Goal: Task Accomplishment & Management: Complete application form

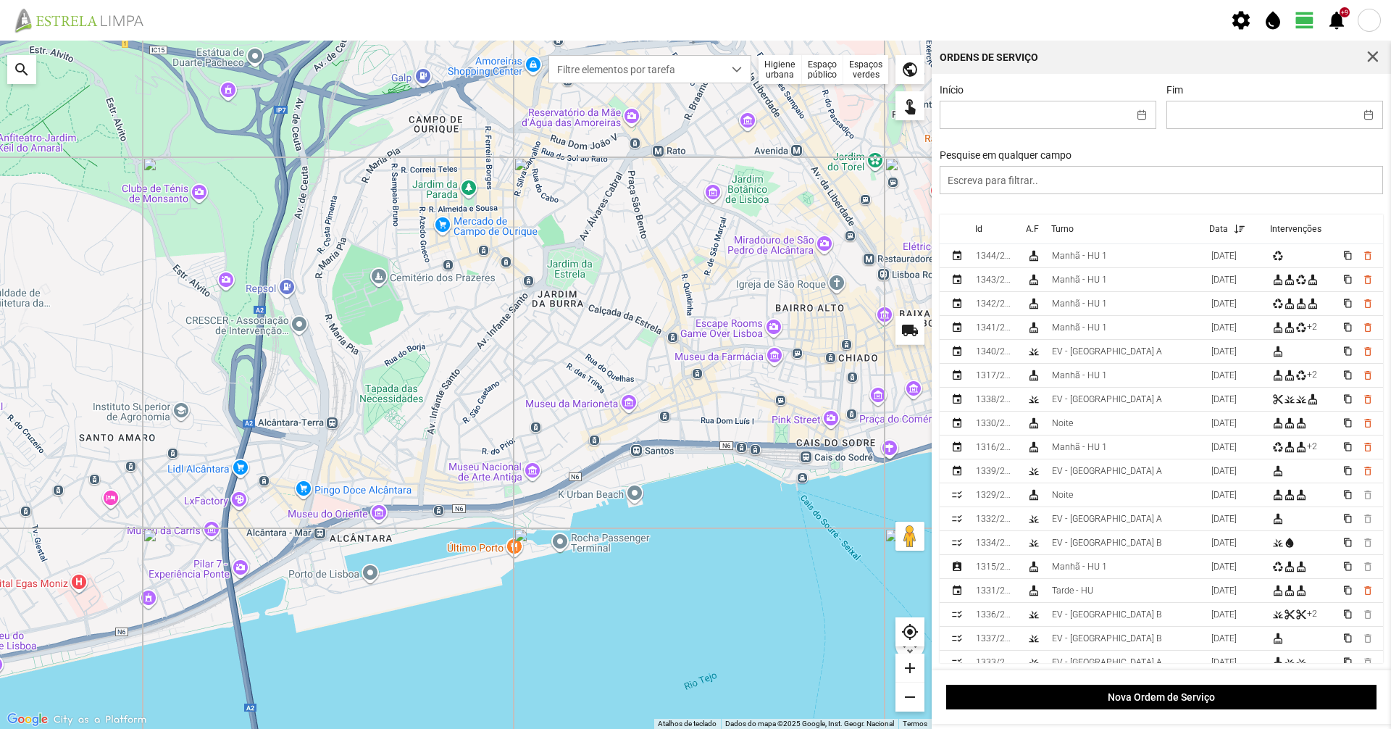
click at [779, 72] on div "Higiene urbana" at bounding box center [780, 69] width 43 height 29
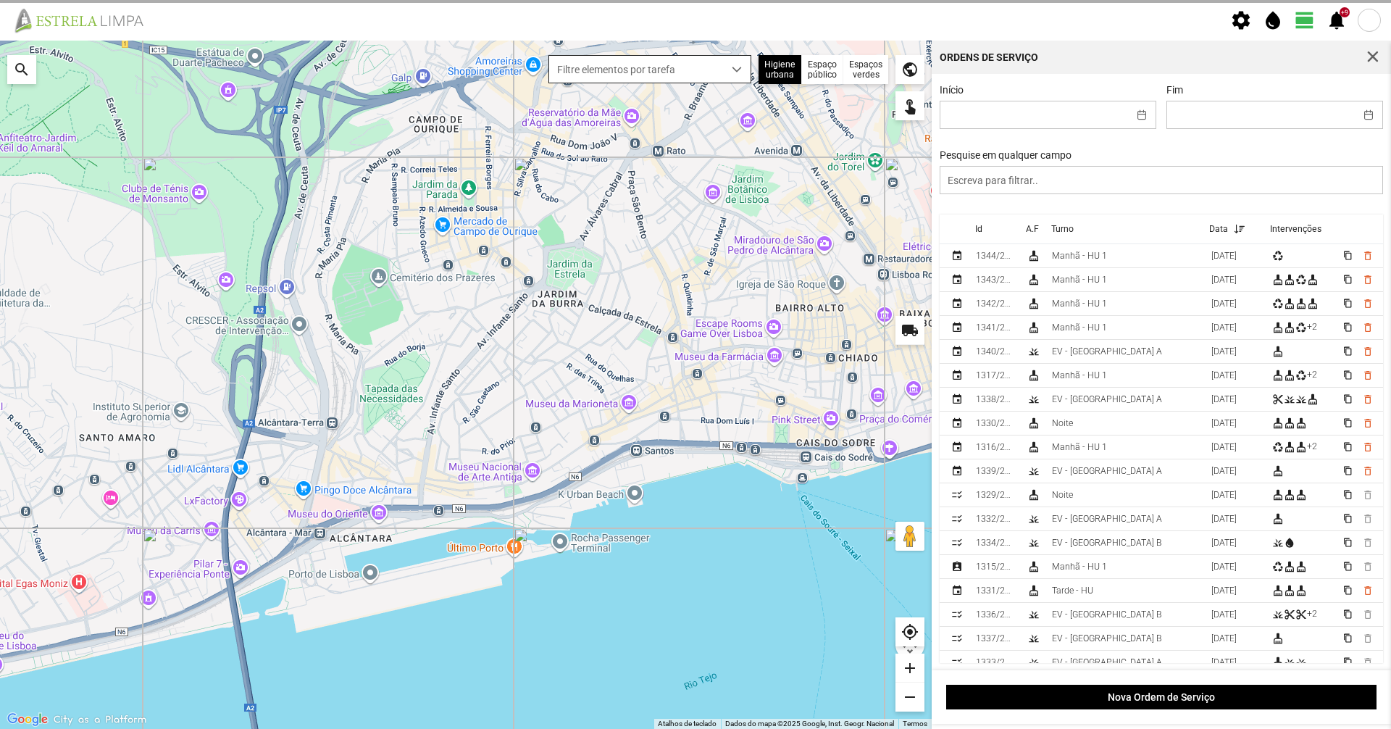
click at [732, 66] on span "dropdown trigger" at bounding box center [737, 69] width 10 height 10
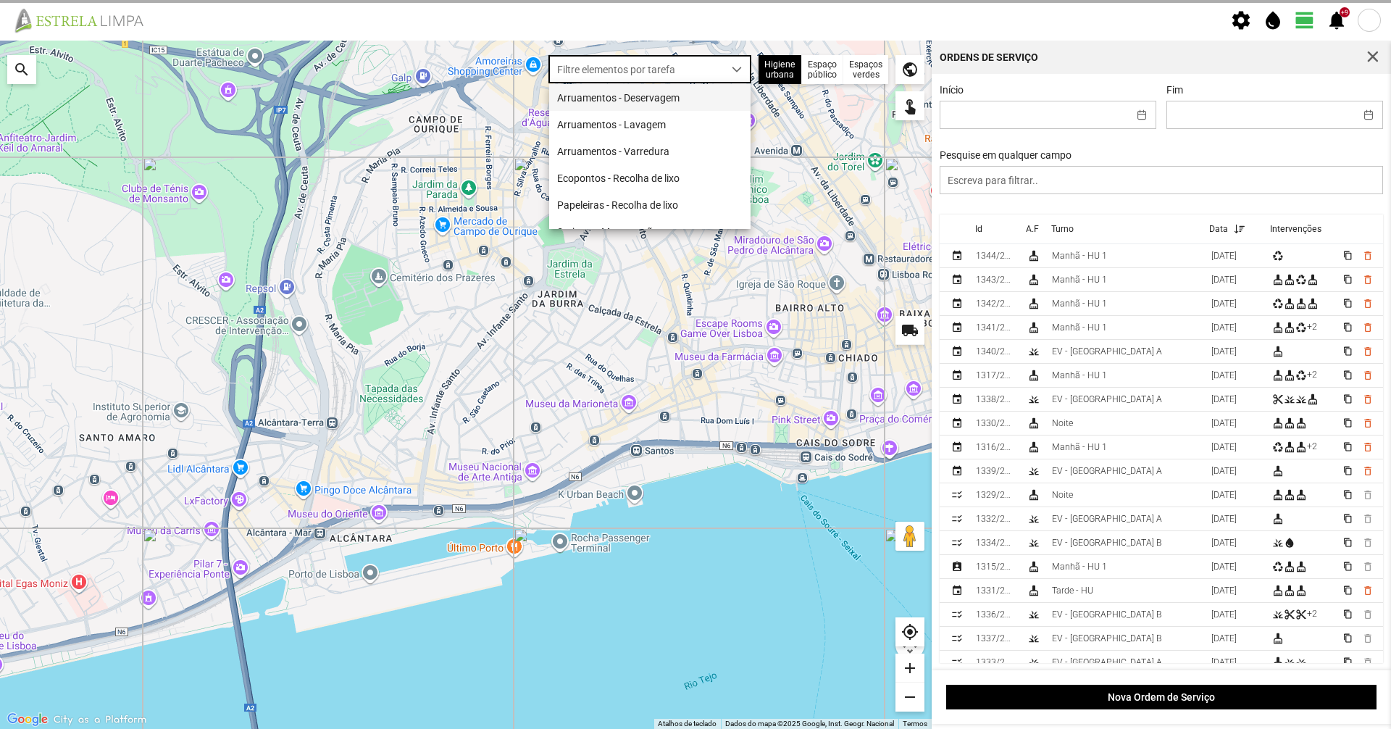
click at [725, 101] on li "Arruamentos - Deservagem" at bounding box center [649, 97] width 201 height 27
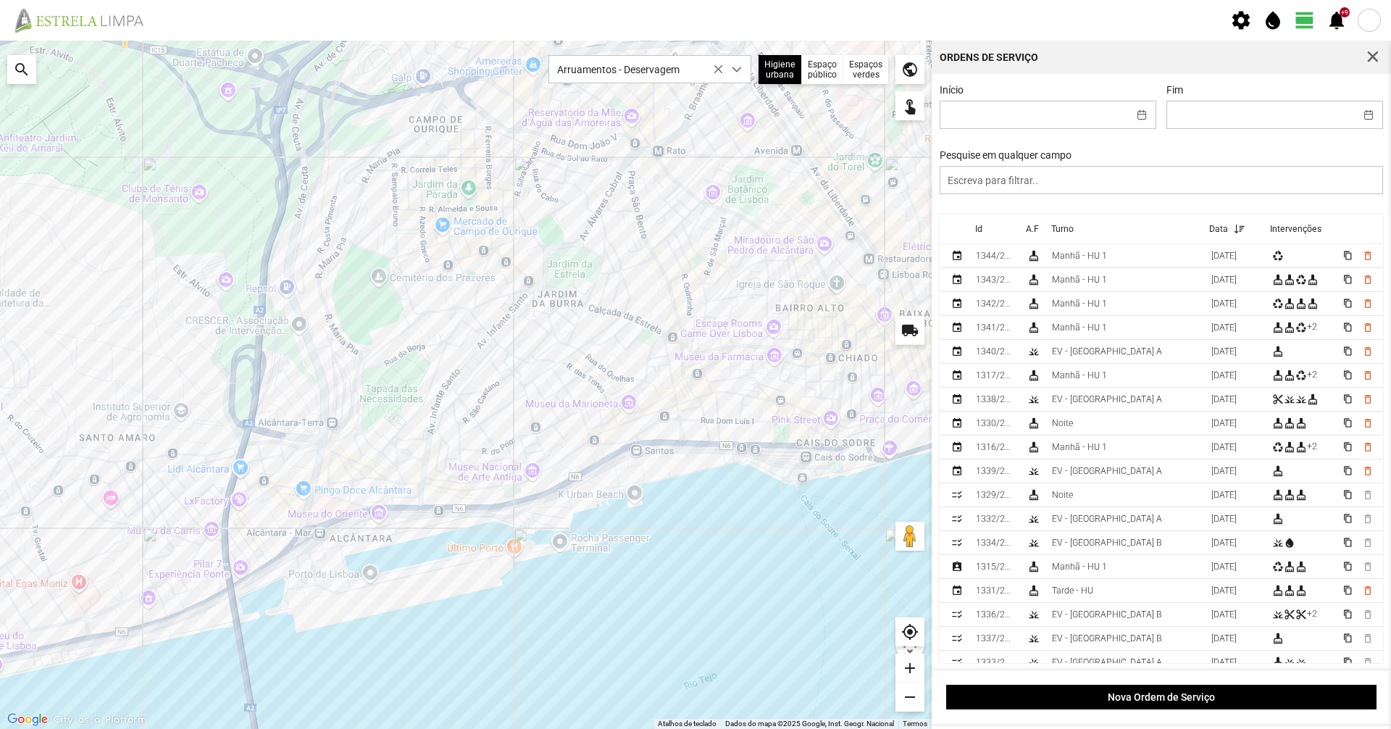
drag, startPoint x: 394, startPoint y: 383, endPoint x: 394, endPoint y: 405, distance: 21.7
click at [394, 405] on div at bounding box center [466, 385] width 932 height 688
drag, startPoint x: 394, startPoint y: 405, endPoint x: 417, endPoint y: 451, distance: 51.8
click at [417, 451] on div at bounding box center [466, 385] width 932 height 688
click at [910, 671] on div "add" at bounding box center [910, 668] width 29 height 29
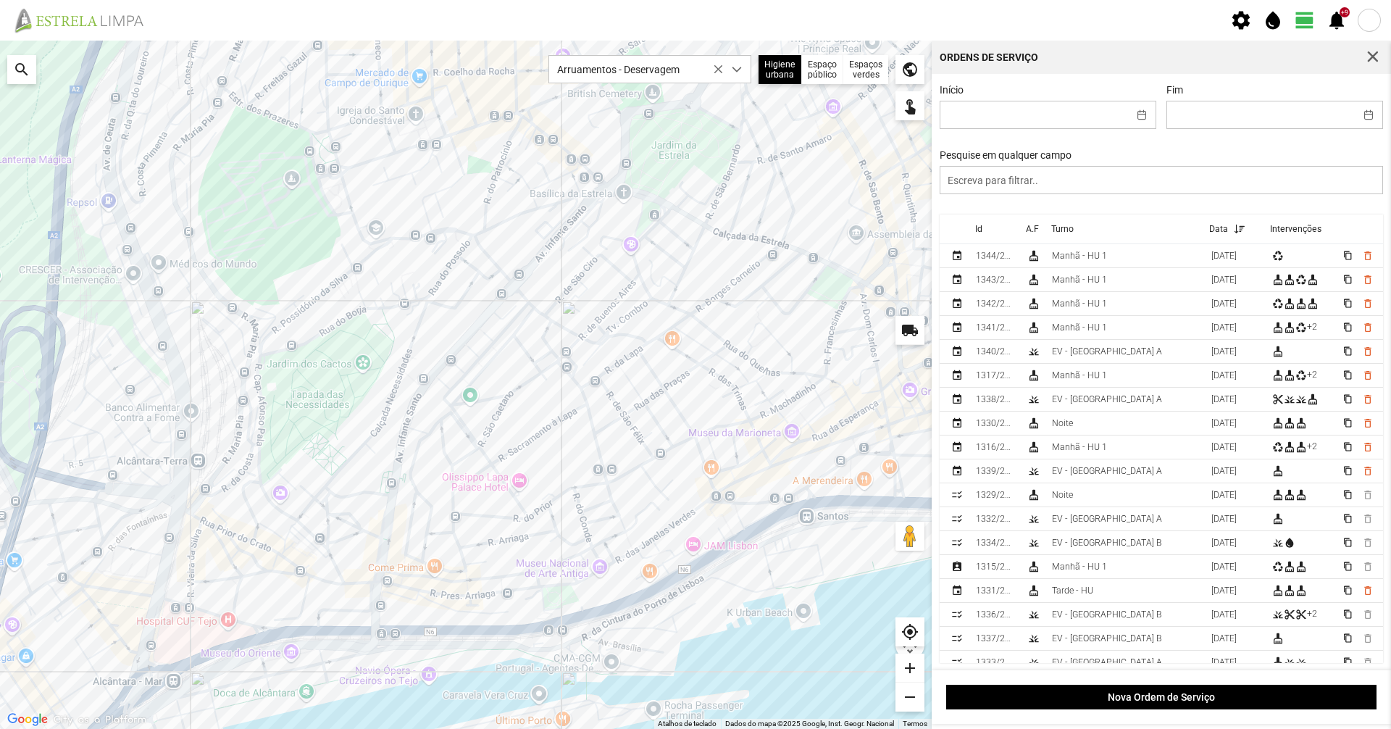
click at [369, 494] on div at bounding box center [466, 385] width 932 height 688
click at [367, 491] on div at bounding box center [466, 385] width 932 height 688
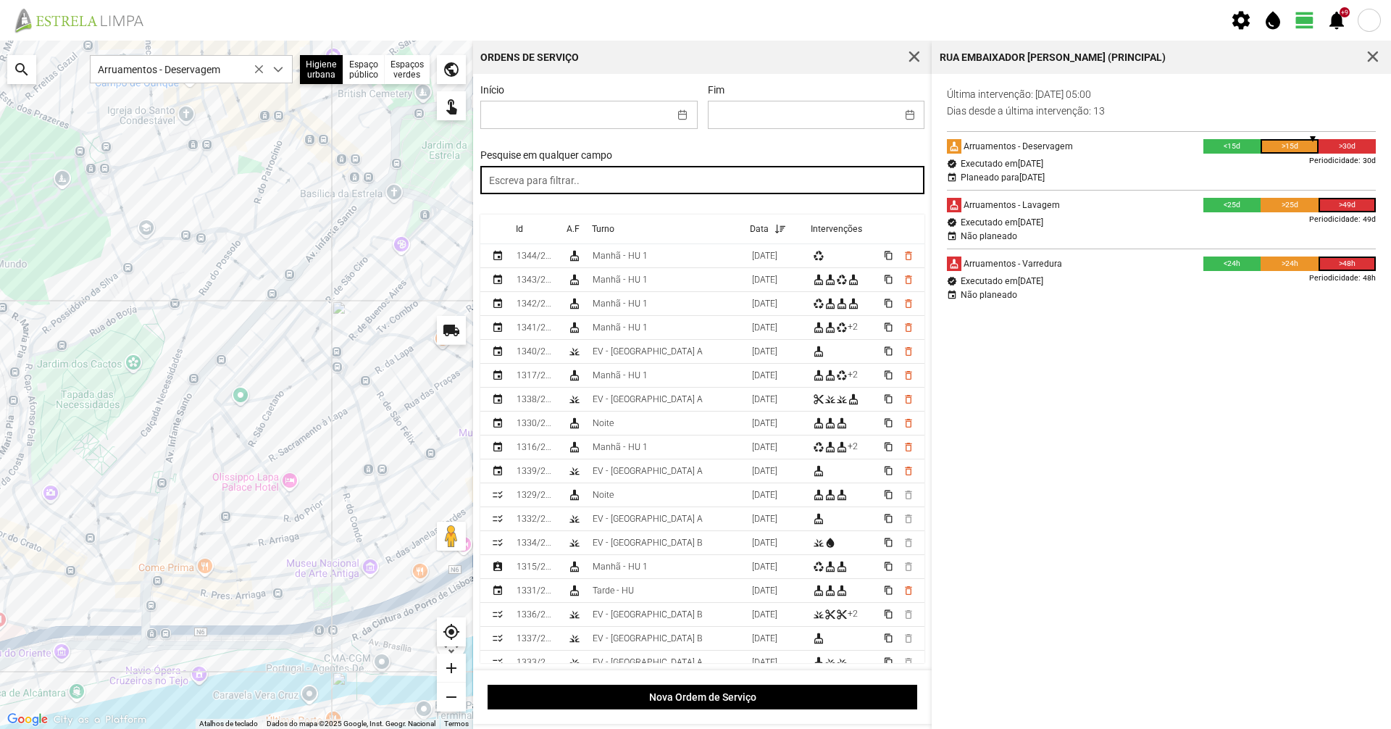
click at [669, 180] on input "text" at bounding box center [702, 180] width 444 height 28
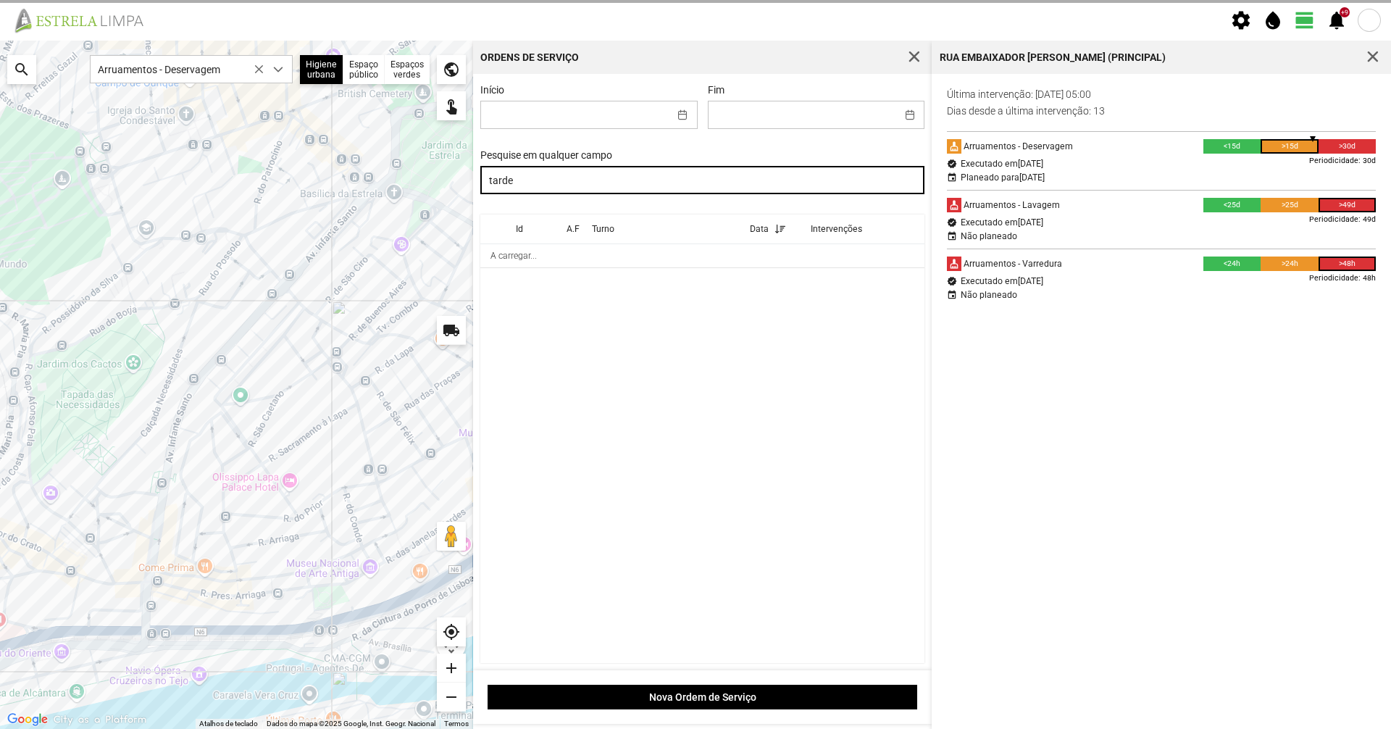
type input "tarde"
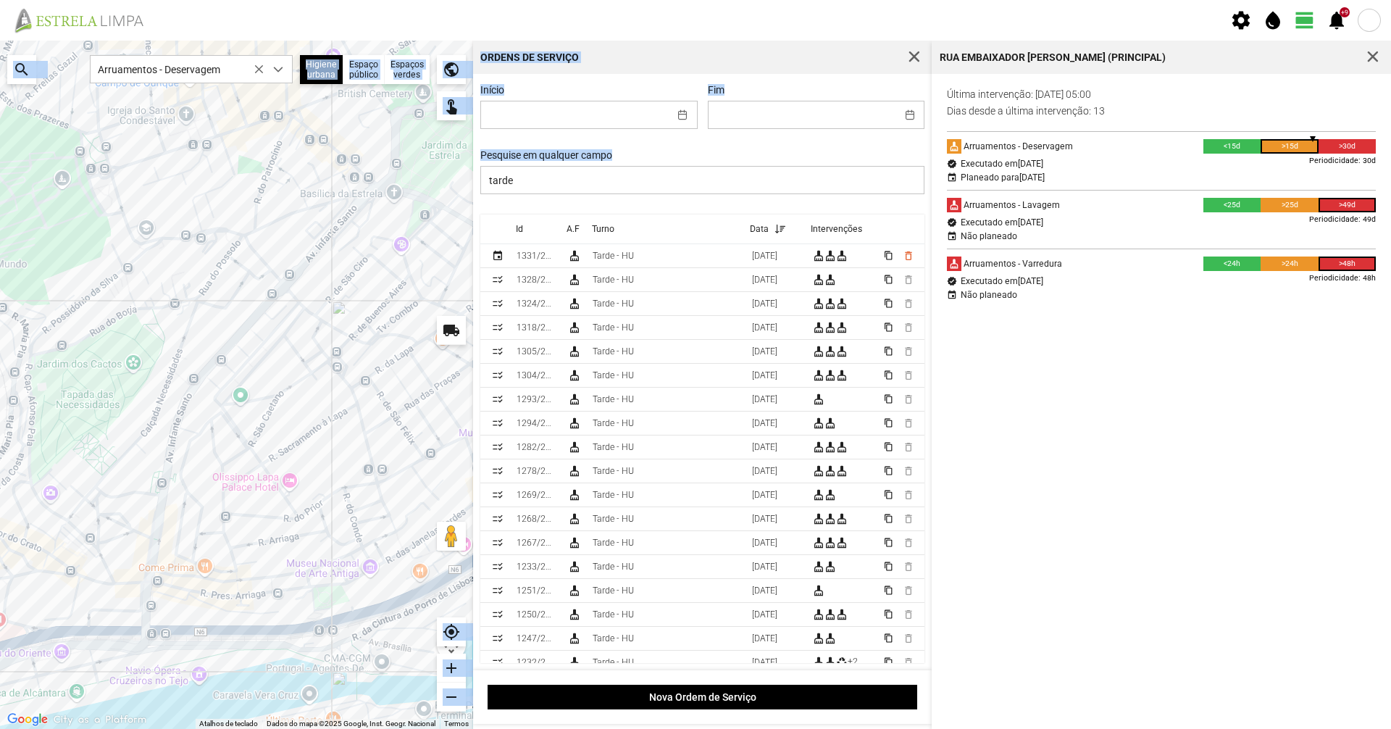
drag, startPoint x: 613, startPoint y: 154, endPoint x: 402, endPoint y: 159, distance: 210.9
click at [402, 159] on div "Para navegar no mapa com gestos de toque, toque duas vezes sem soltar no mapa e…" at bounding box center [695, 385] width 1391 height 688
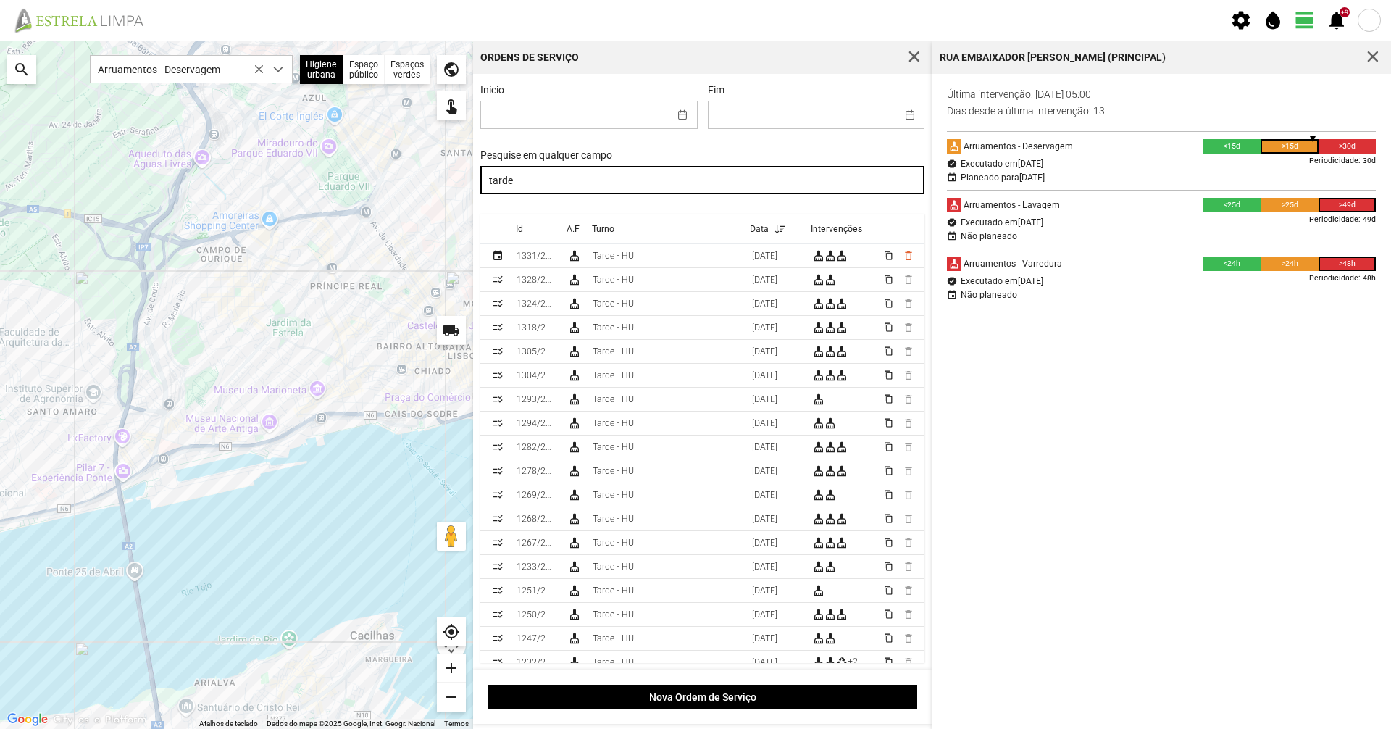
click at [545, 186] on input "tarde" at bounding box center [702, 180] width 444 height 28
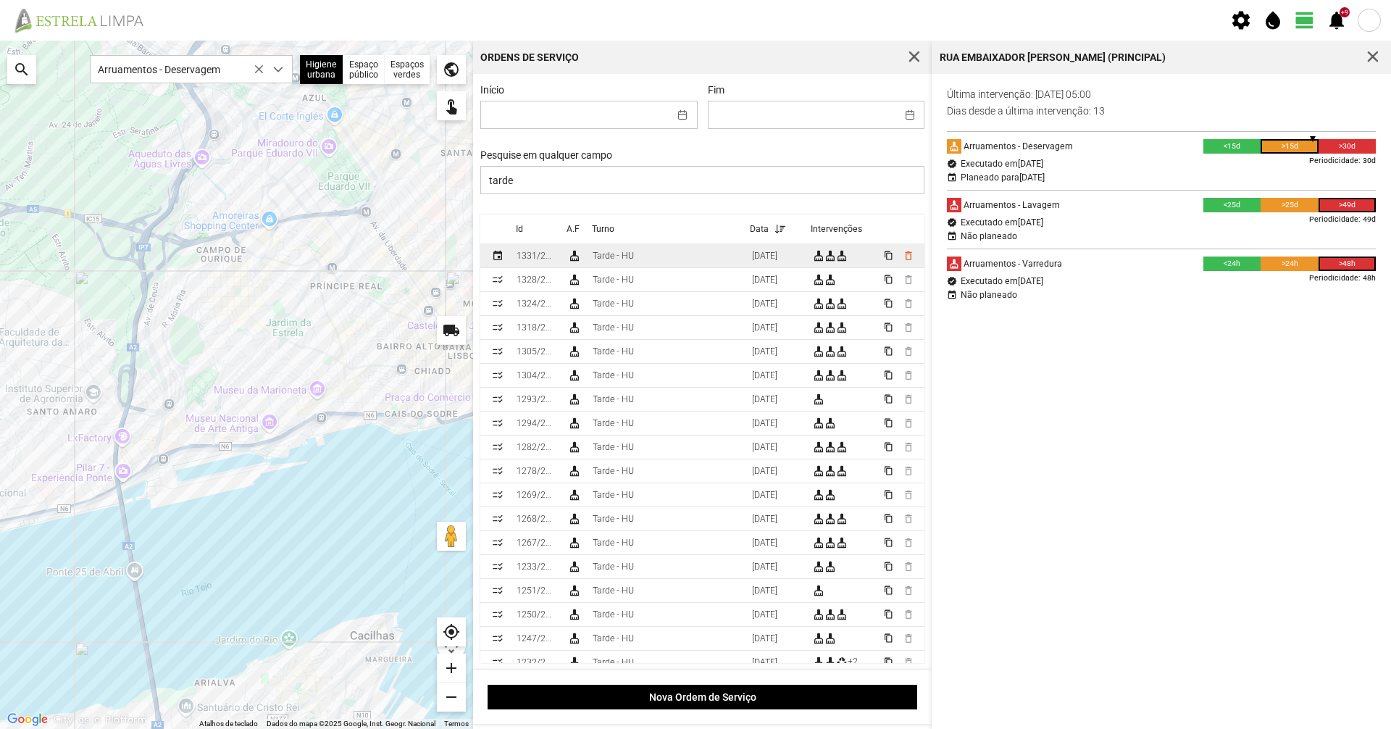
click at [518, 255] on div "1331/2025" at bounding box center [536, 256] width 39 height 10
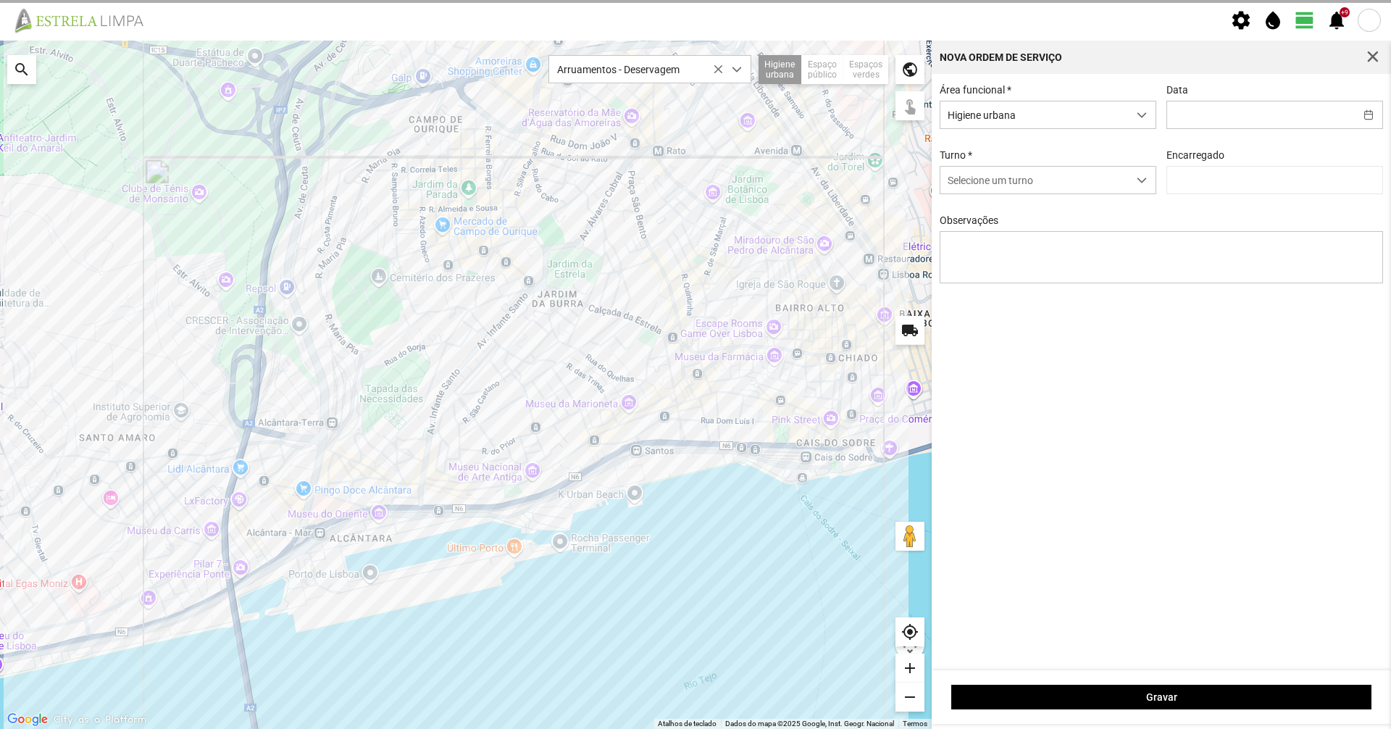
type input "[DATE]"
type input "[PERSON_NAME]"
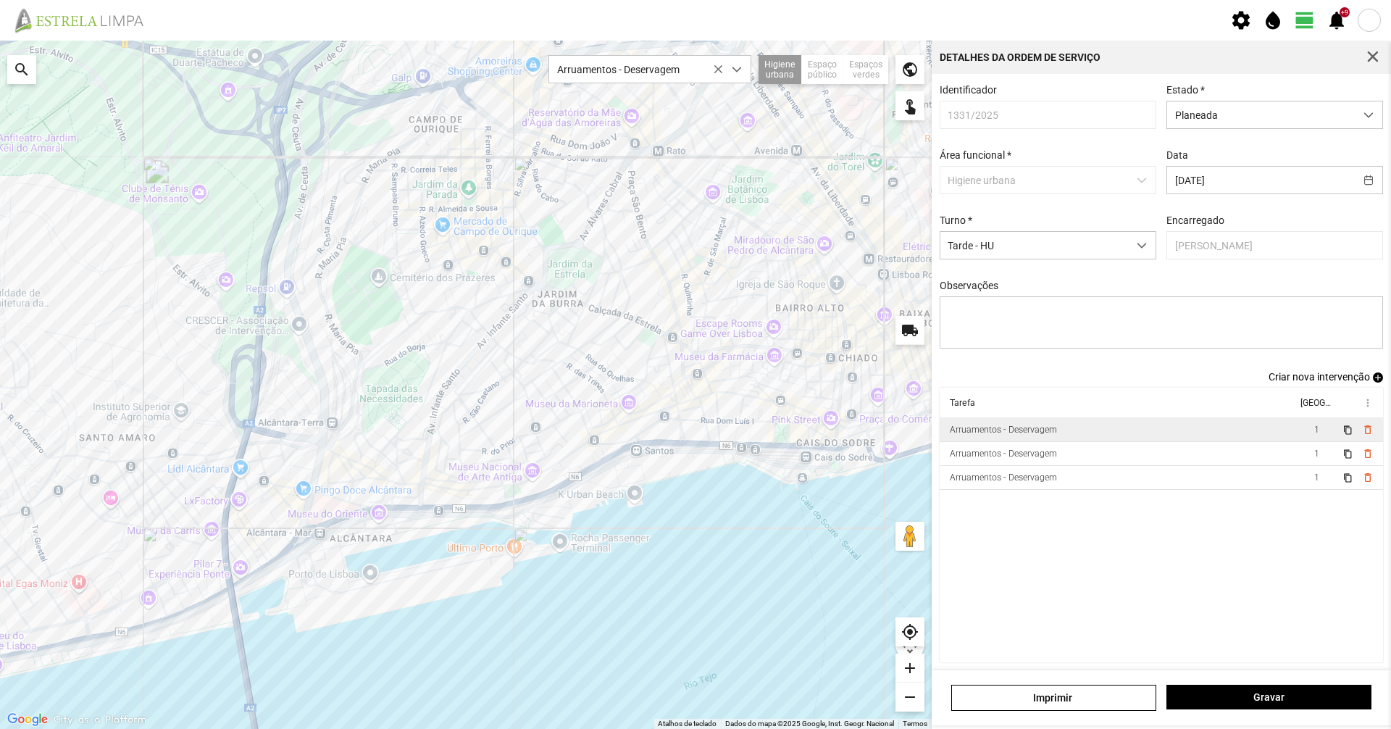
click at [992, 435] on div "Arruamentos - Deservagem" at bounding box center [1003, 430] width 107 height 10
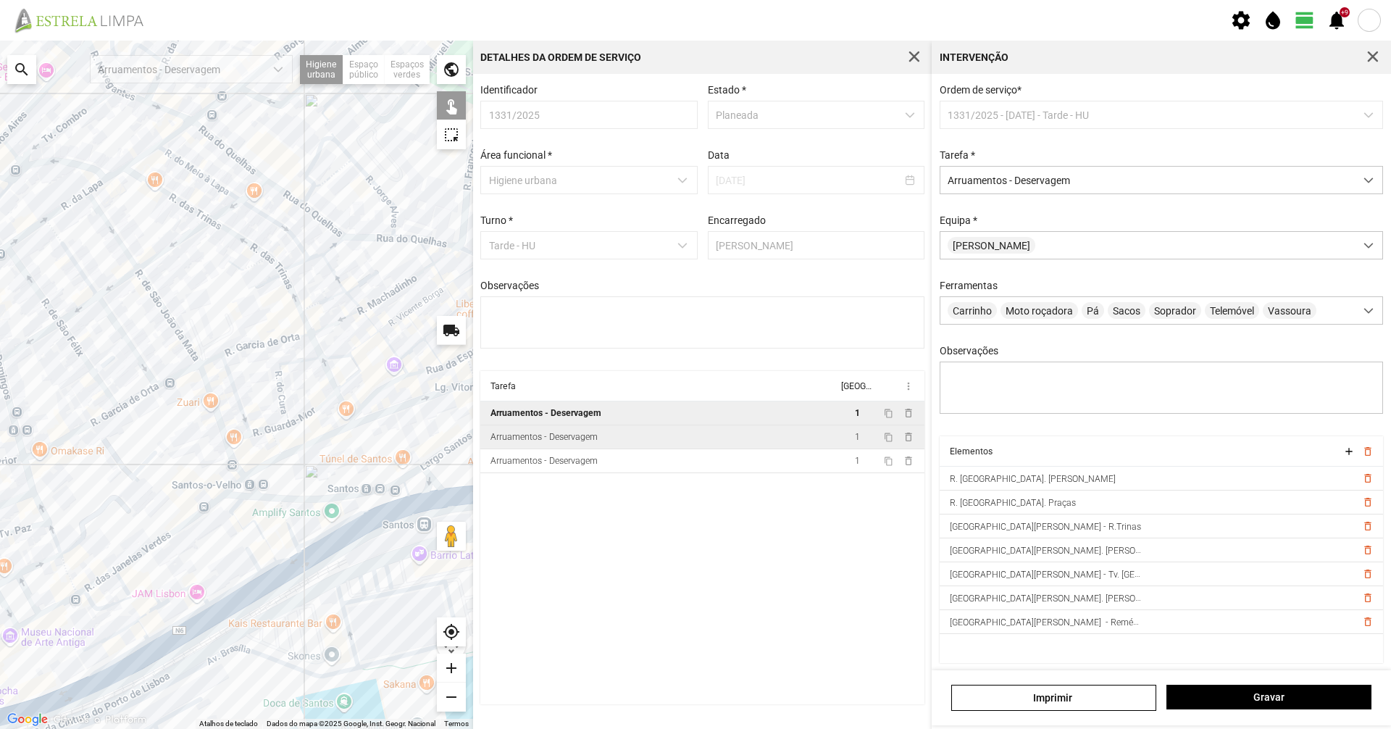
click at [506, 442] on div "Arruamentos - Deservagem" at bounding box center [544, 437] width 107 height 10
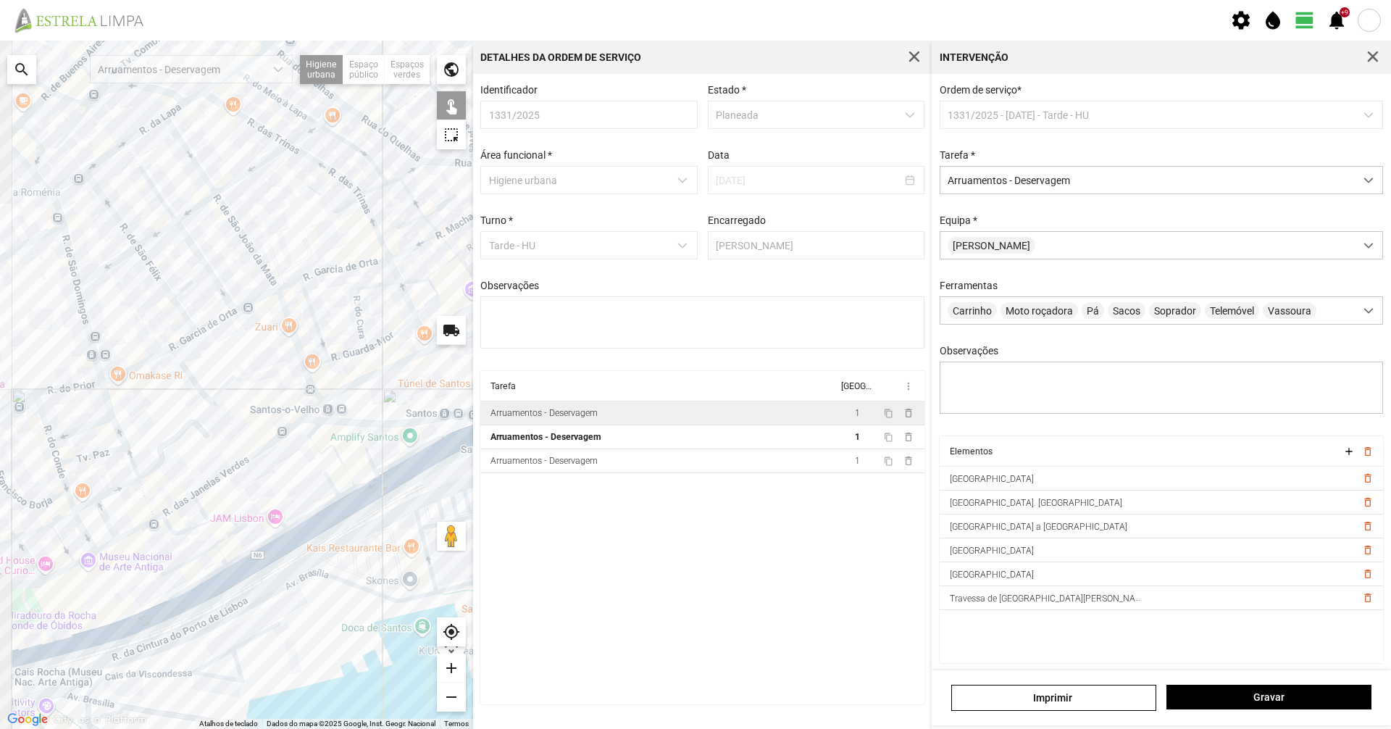
drag, startPoint x: 238, startPoint y: 307, endPoint x: 316, endPoint y: 232, distance: 108.6
click at [316, 232] on div at bounding box center [236, 385] width 473 height 688
click at [738, 419] on td "Arruamentos - Deservagem" at bounding box center [658, 413] width 357 height 24
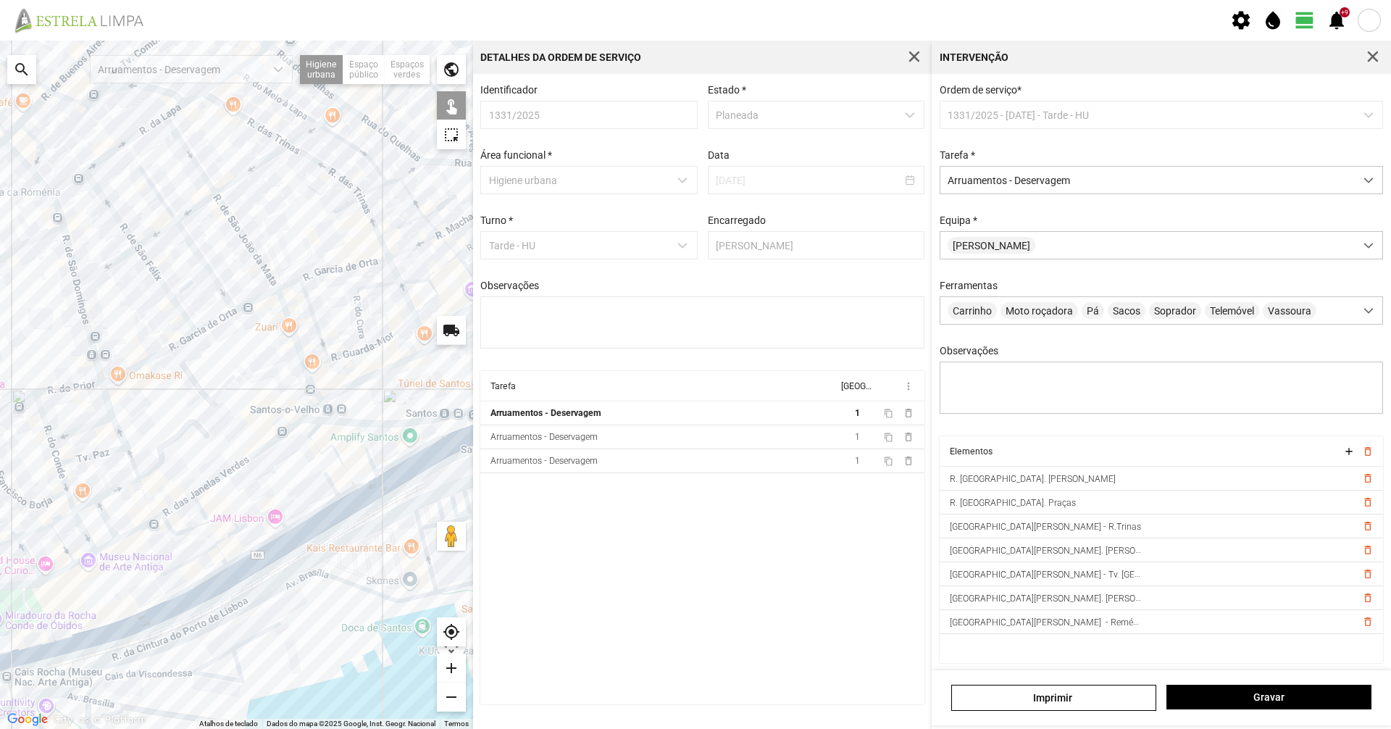
click at [299, 350] on div at bounding box center [236, 385] width 473 height 688
click at [306, 380] on div at bounding box center [236, 385] width 473 height 688
click at [288, 284] on div at bounding box center [236, 385] width 473 height 688
click at [324, 270] on div at bounding box center [236, 385] width 473 height 688
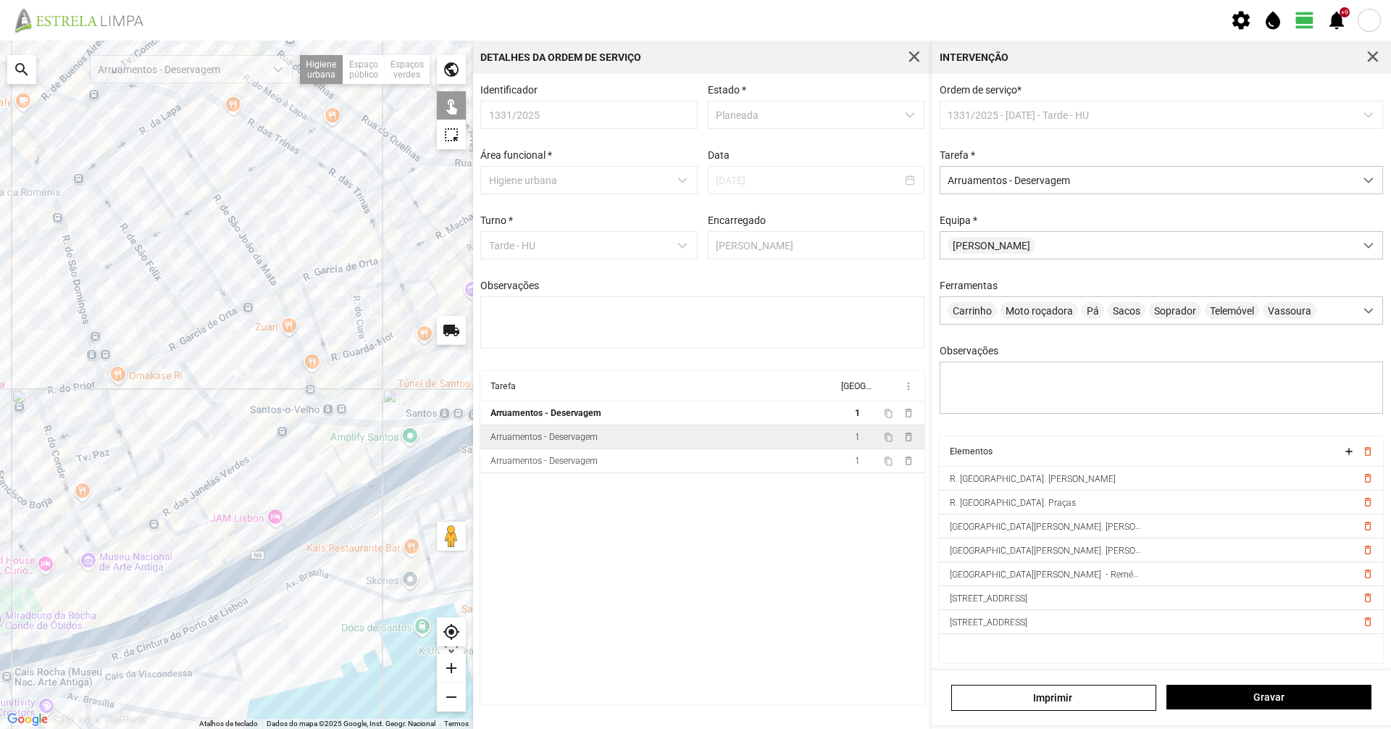
click at [742, 444] on td "Arruamentos - Deservagem" at bounding box center [658, 437] width 357 height 24
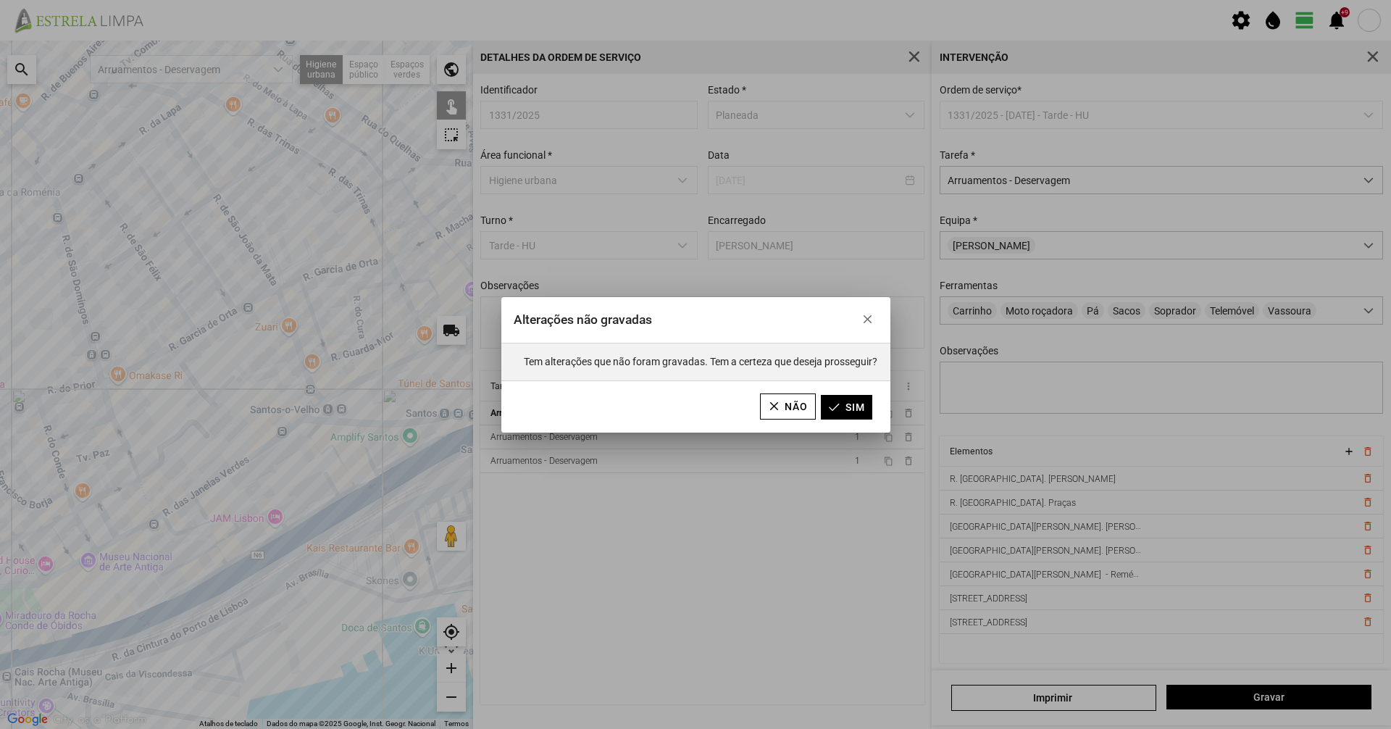
drag, startPoint x: 866, startPoint y: 317, endPoint x: 946, endPoint y: 433, distance: 141.1
click at [867, 317] on span "button" at bounding box center [867, 319] width 10 height 10
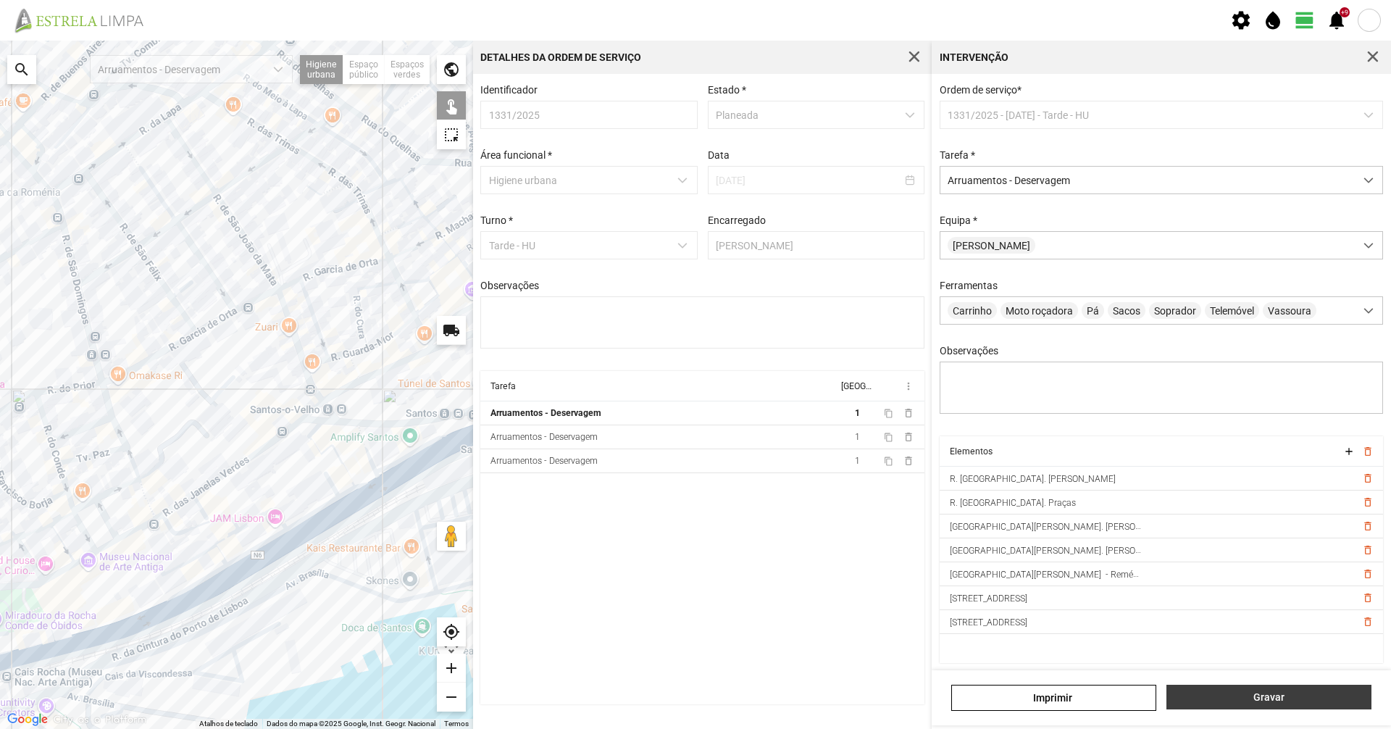
click at [1280, 699] on span "Gravar" at bounding box center [1269, 697] width 190 height 12
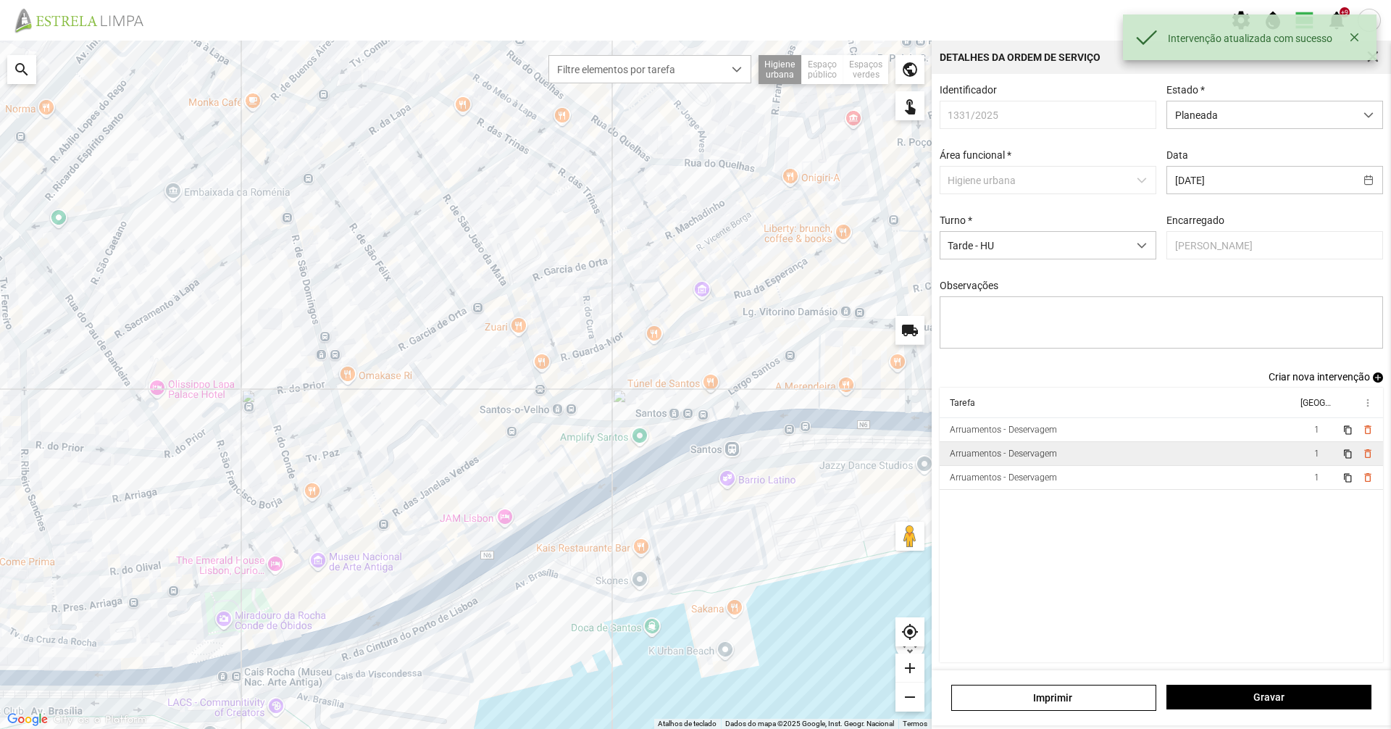
click at [1111, 454] on td "Arruamentos - Deservagem" at bounding box center [1118, 454] width 357 height 24
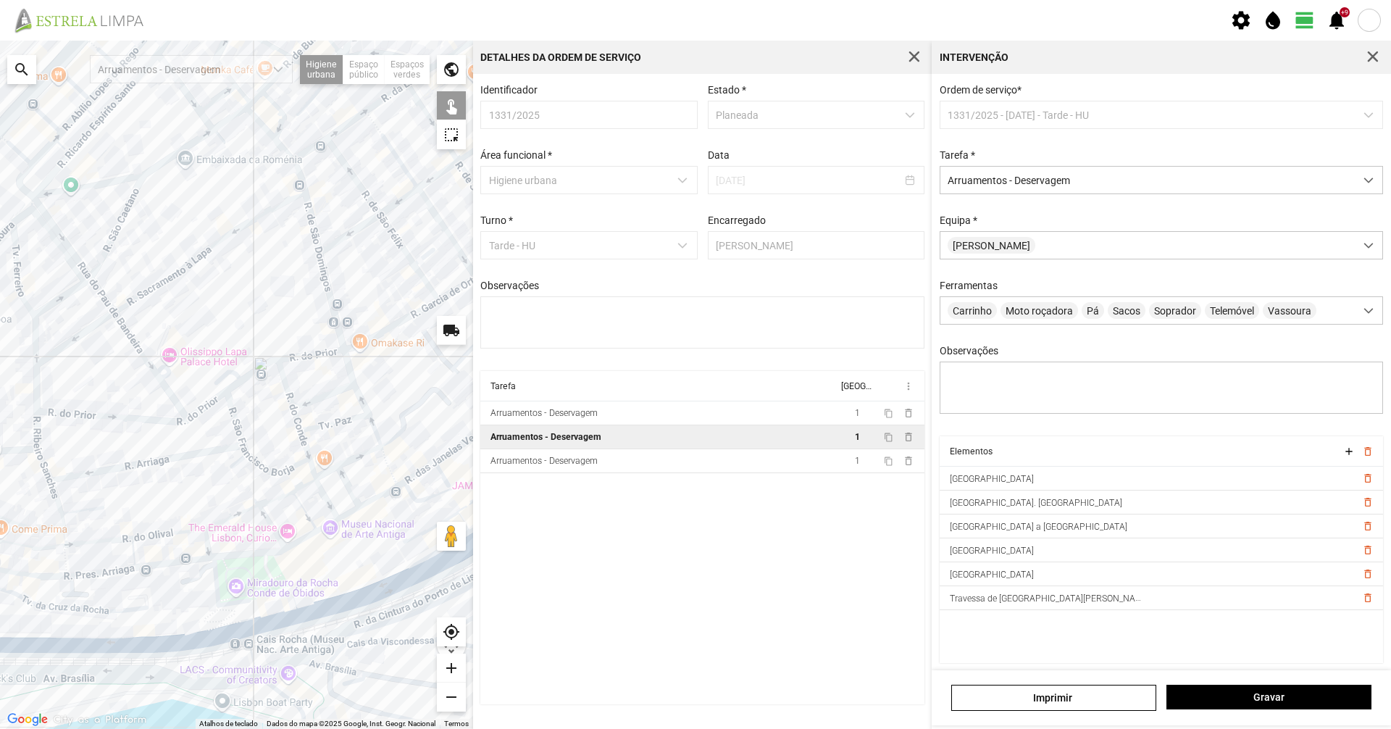
drag, startPoint x: 243, startPoint y: 422, endPoint x: 541, endPoint y: 396, distance: 299.6
click at [517, 386] on div "Para navegar no mapa com gestos de toque, toque duas vezes sem soltar no mapa e…" at bounding box center [695, 385] width 1391 height 688
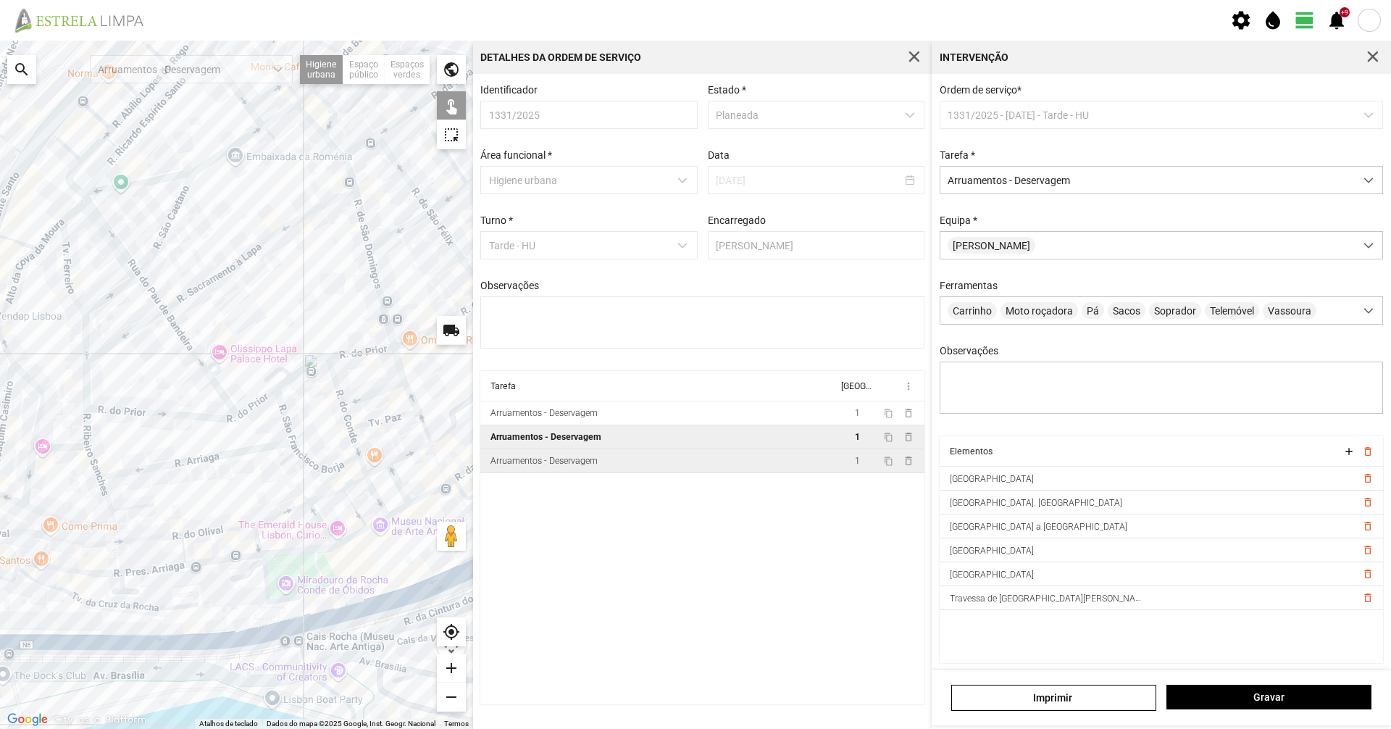
click at [657, 469] on td "Arruamentos - Deservagem" at bounding box center [658, 461] width 357 height 24
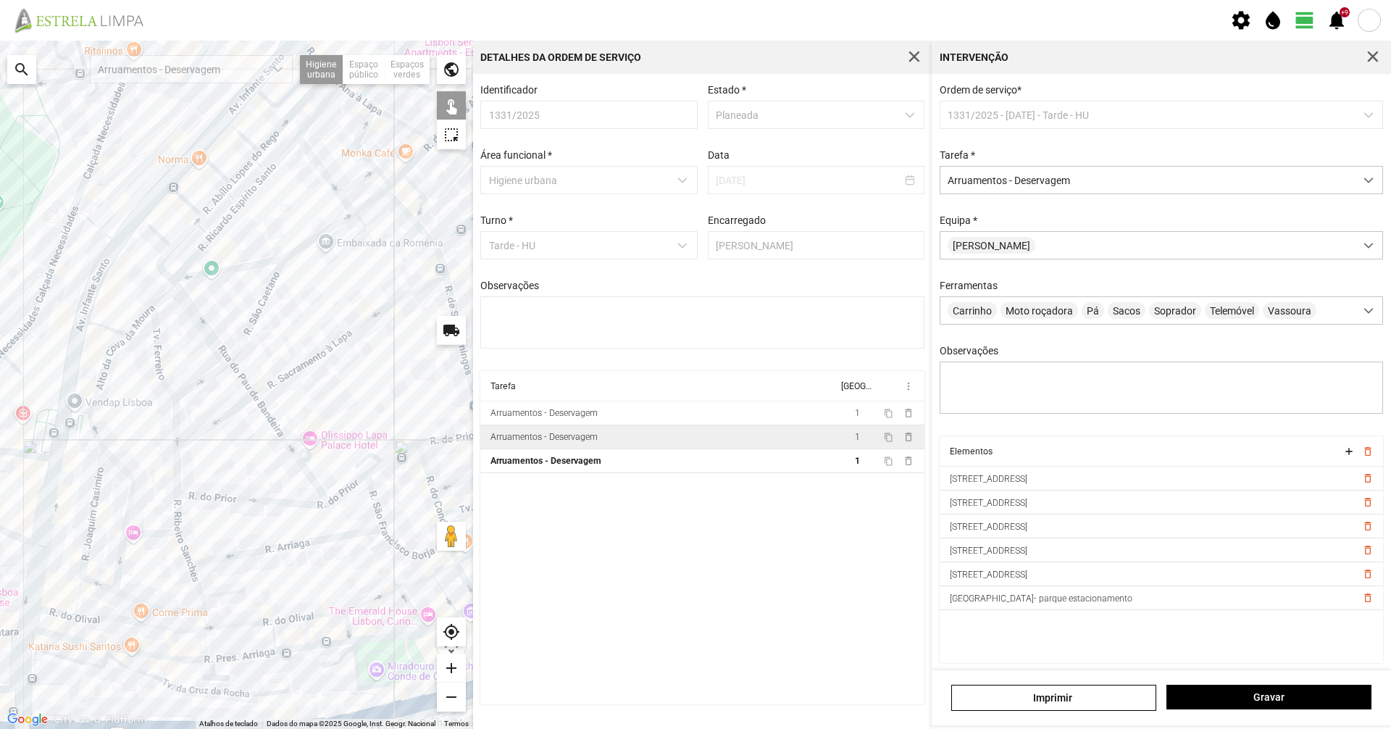
drag, startPoint x: 159, startPoint y: 380, endPoint x: 251, endPoint y: 469, distance: 127.1
click at [251, 469] on div at bounding box center [236, 385] width 473 height 688
click at [526, 439] on div "Arruamentos - Deservagem" at bounding box center [544, 437] width 107 height 10
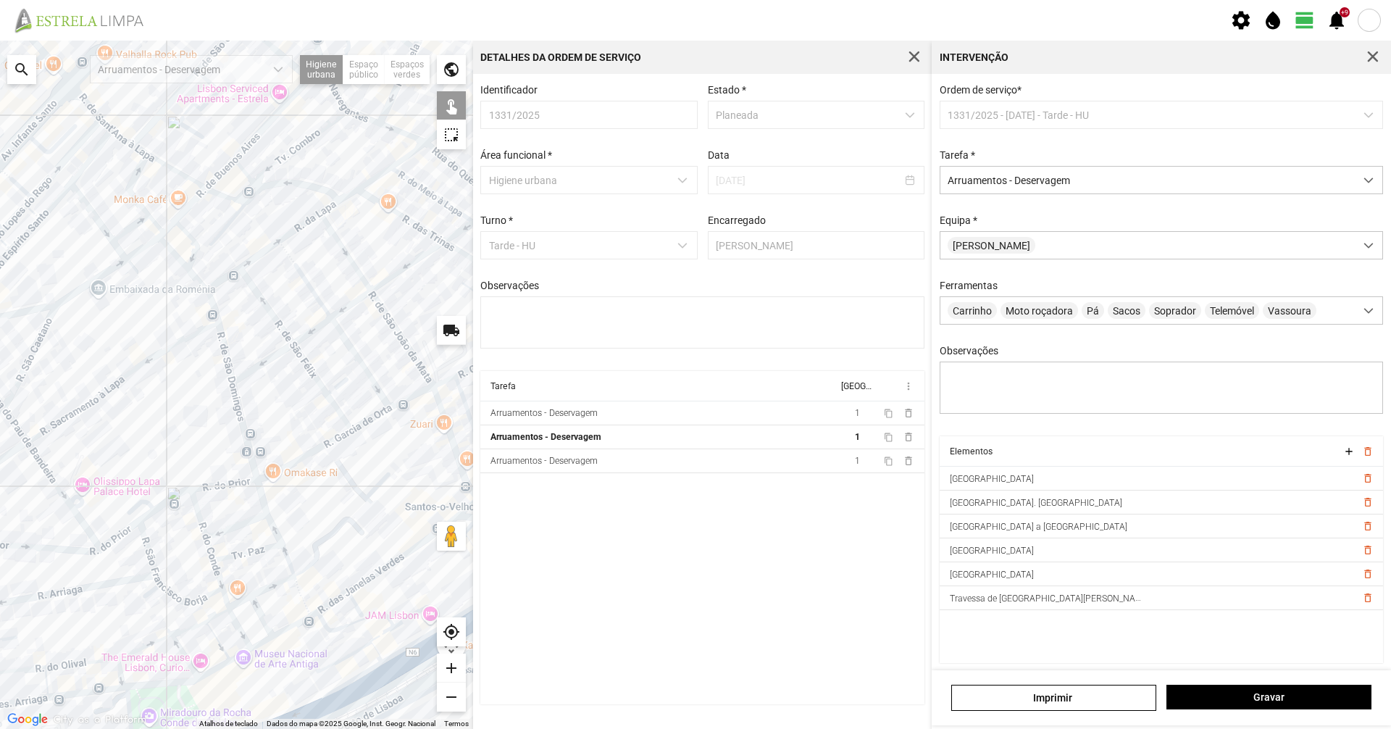
drag, startPoint x: 299, startPoint y: 334, endPoint x: 144, endPoint y: 370, distance: 159.1
click at [144, 370] on div at bounding box center [236, 385] width 473 height 688
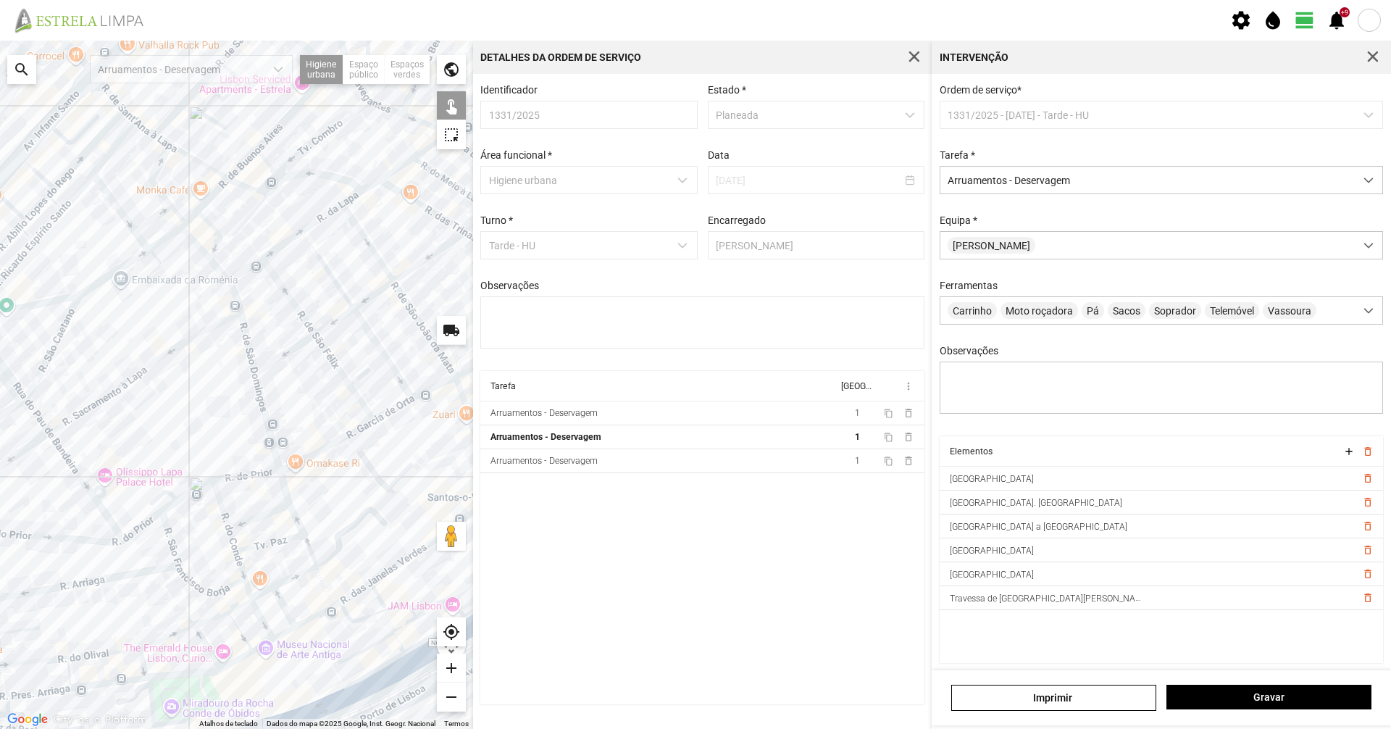
drag, startPoint x: 114, startPoint y: 242, endPoint x: 291, endPoint y: 182, distance: 186.7
click at [291, 182] on div at bounding box center [236, 385] width 473 height 688
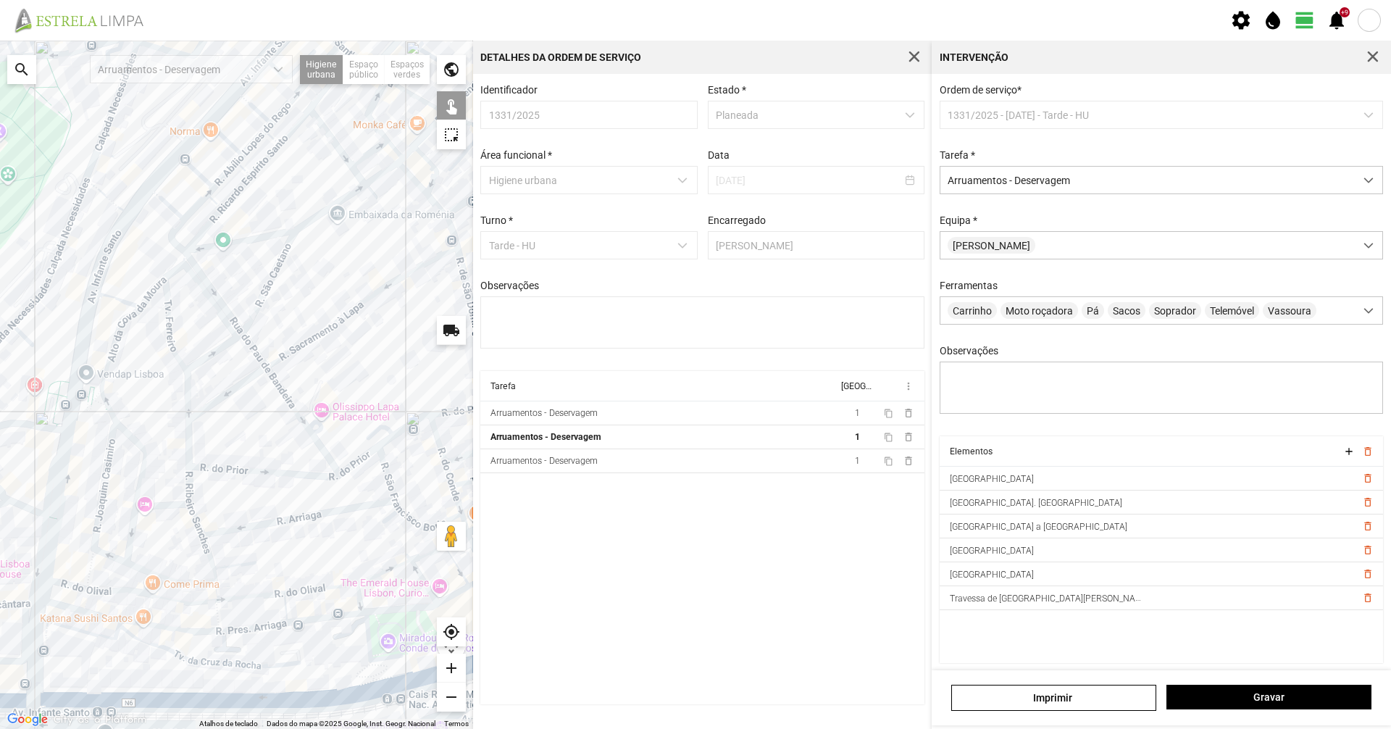
click at [217, 312] on div at bounding box center [236, 385] width 473 height 688
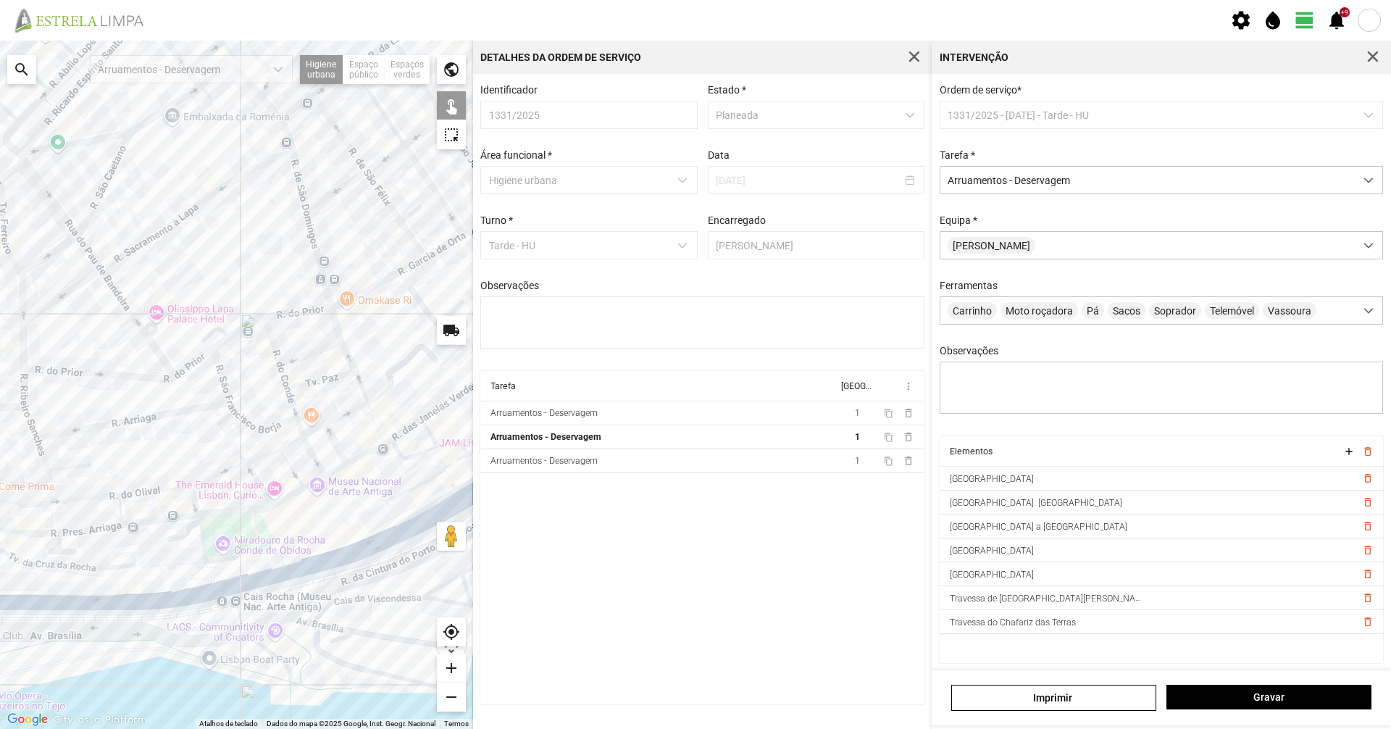
drag, startPoint x: 337, startPoint y: 384, endPoint x: 125, endPoint y: 343, distance: 215.4
click at [127, 341] on div at bounding box center [236, 385] width 473 height 688
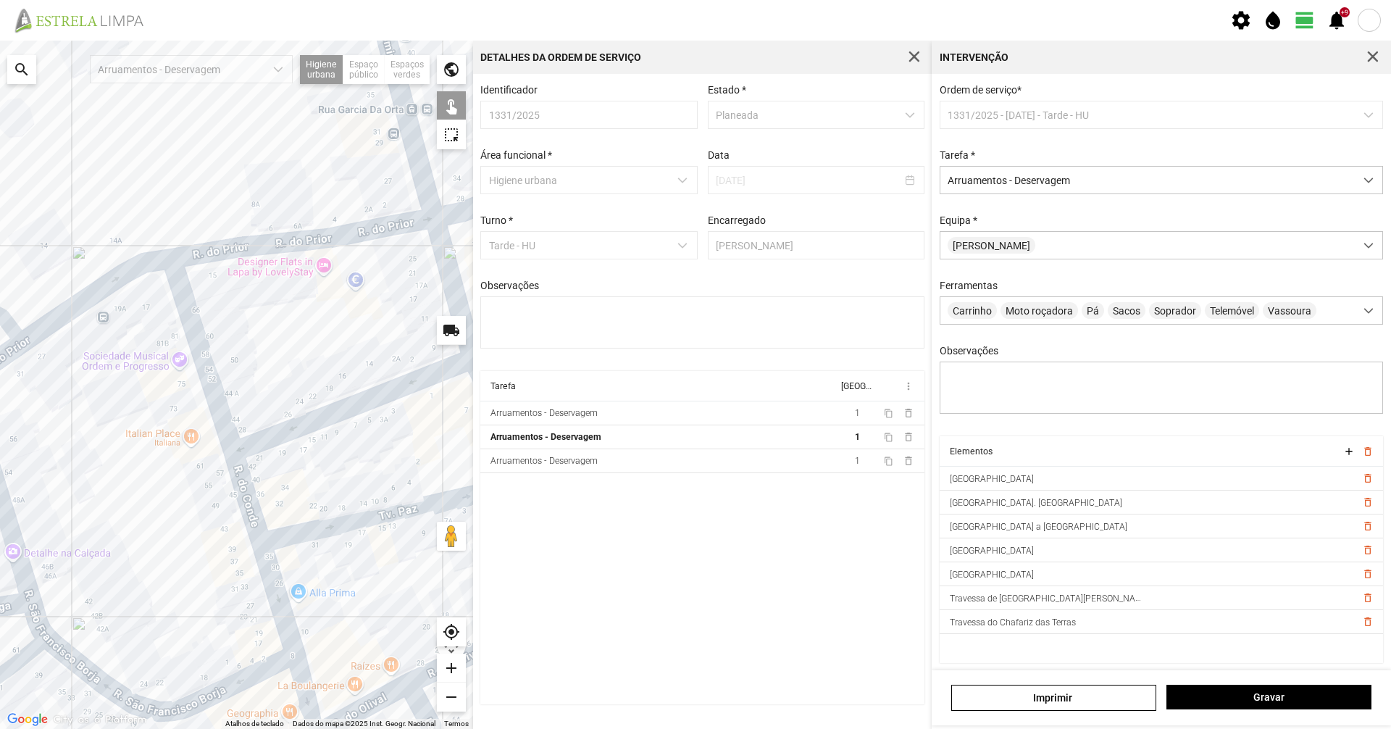
click at [297, 424] on div at bounding box center [236, 385] width 473 height 688
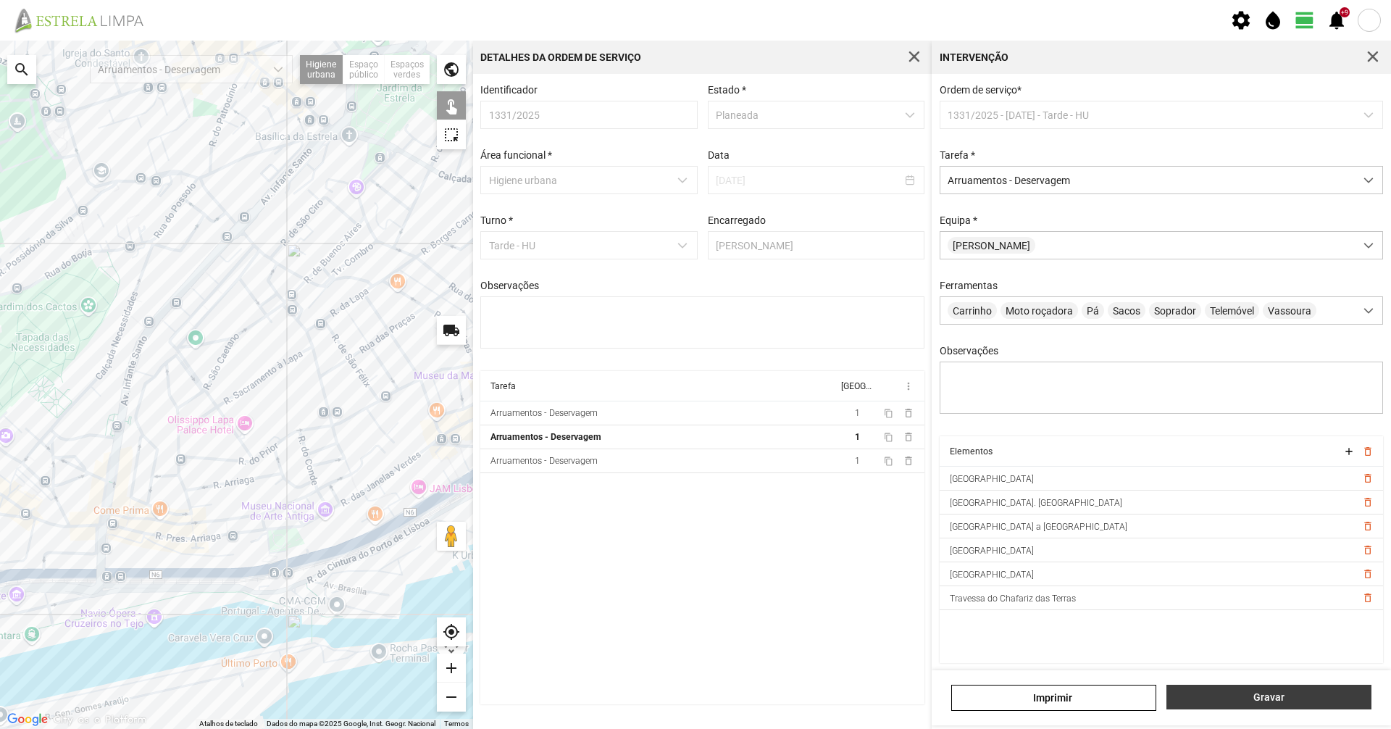
click at [1201, 690] on button "Gravar" at bounding box center [1268, 697] width 205 height 25
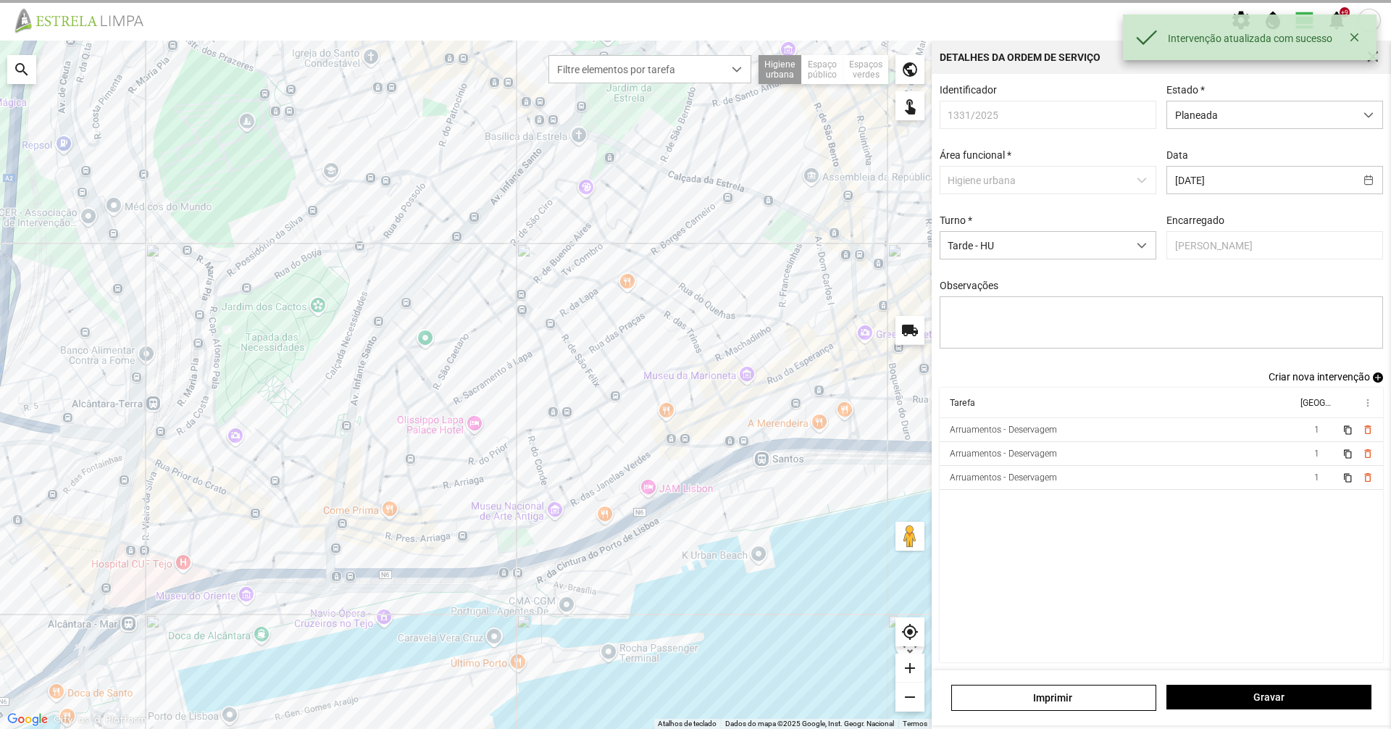
click at [1006, 502] on cdk-virtual-scroll-viewport "Tarefa Equipa more_vert Arruamentos - Deservagem 1 content_copy delete_outline …" at bounding box center [1162, 525] width 444 height 275
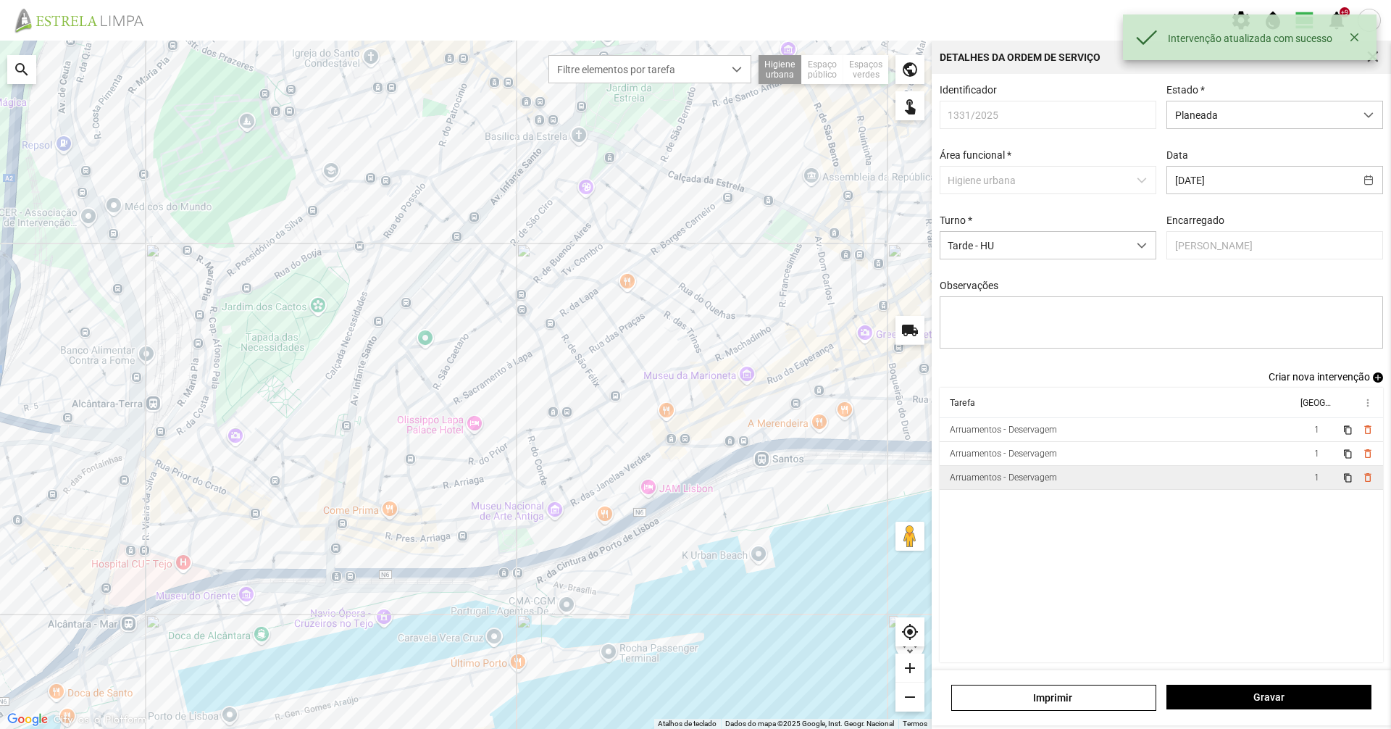
click at [1006, 490] on td "Arruamentos - Deservagem" at bounding box center [1118, 478] width 357 height 24
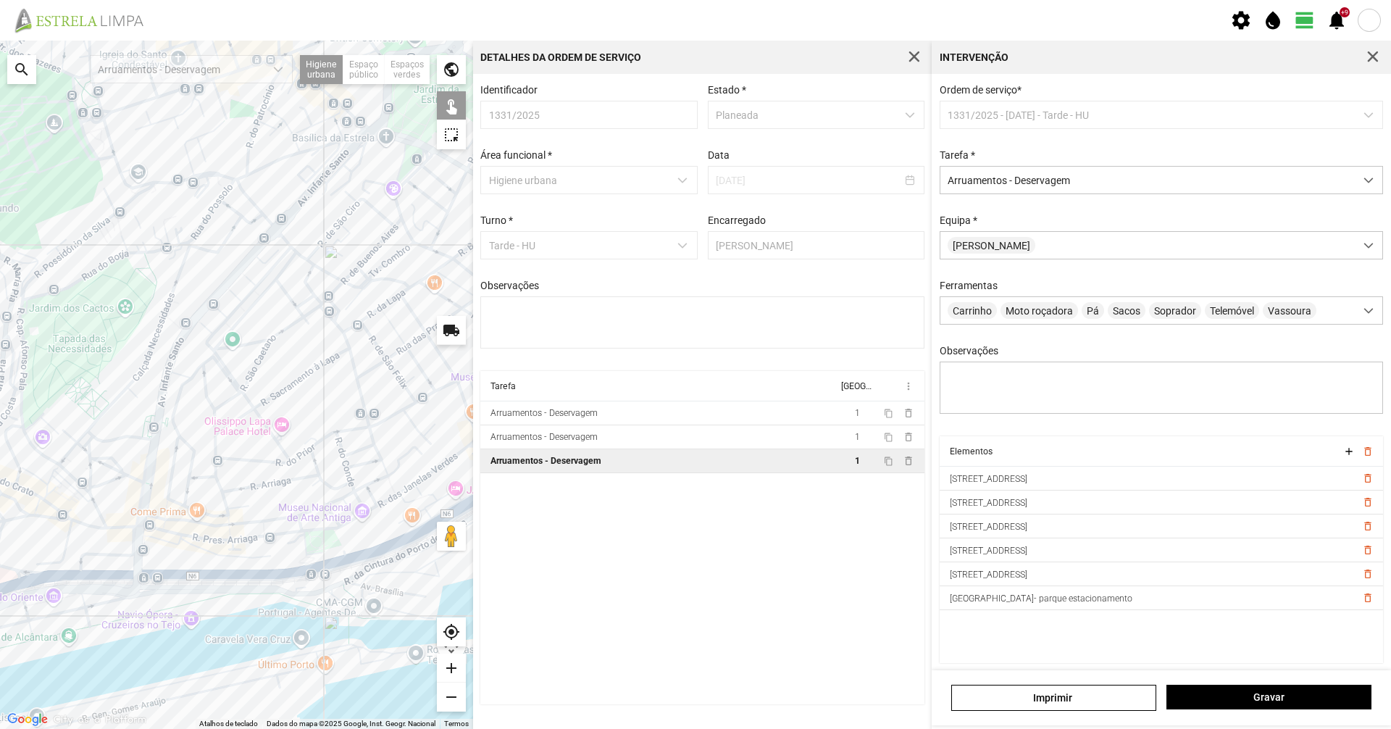
drag, startPoint x: 118, startPoint y: 356, endPoint x: 141, endPoint y: 360, distance: 22.8
click at [140, 360] on div at bounding box center [236, 385] width 473 height 688
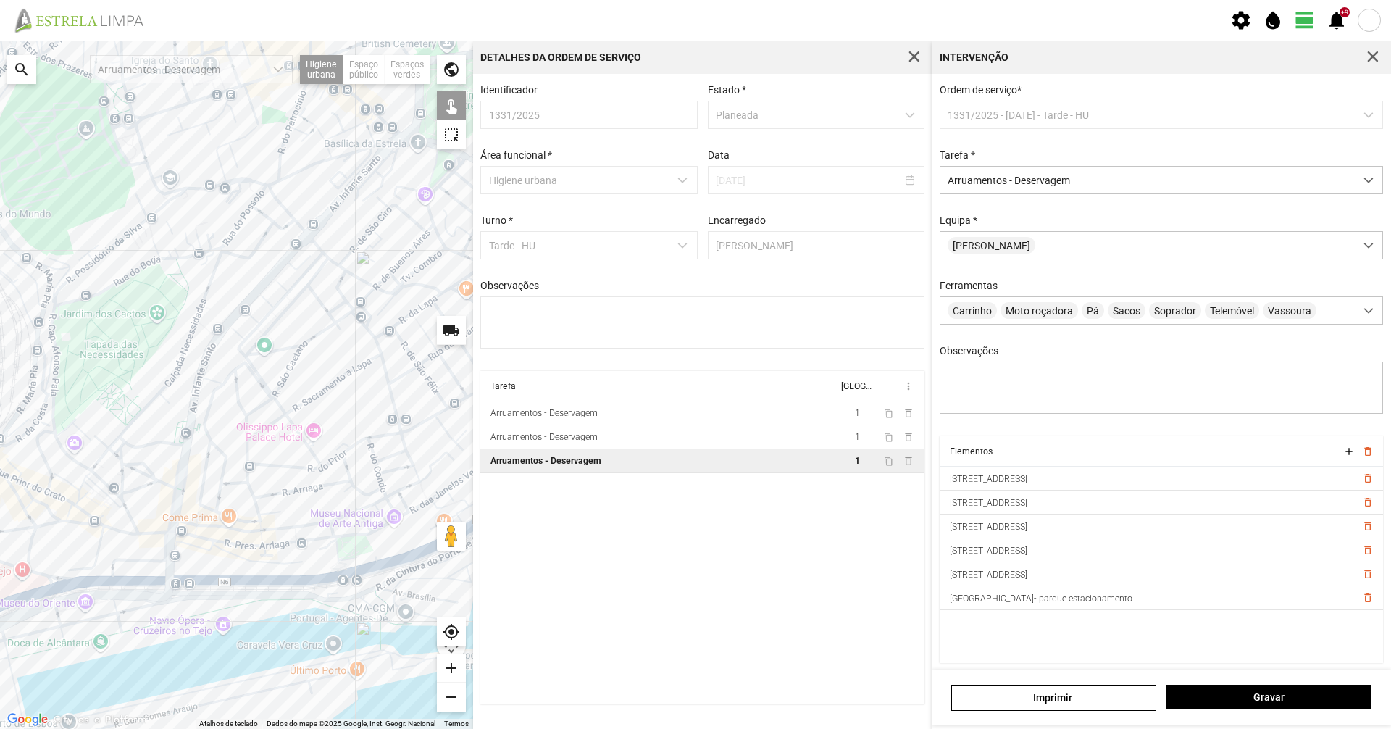
drag, startPoint x: 166, startPoint y: 385, endPoint x: 168, endPoint y: 369, distance: 16.8
click at [166, 386] on div at bounding box center [236, 385] width 473 height 688
click at [199, 310] on div at bounding box center [236, 385] width 473 height 688
click at [122, 444] on div at bounding box center [236, 385] width 473 height 688
click at [130, 432] on div at bounding box center [236, 385] width 473 height 688
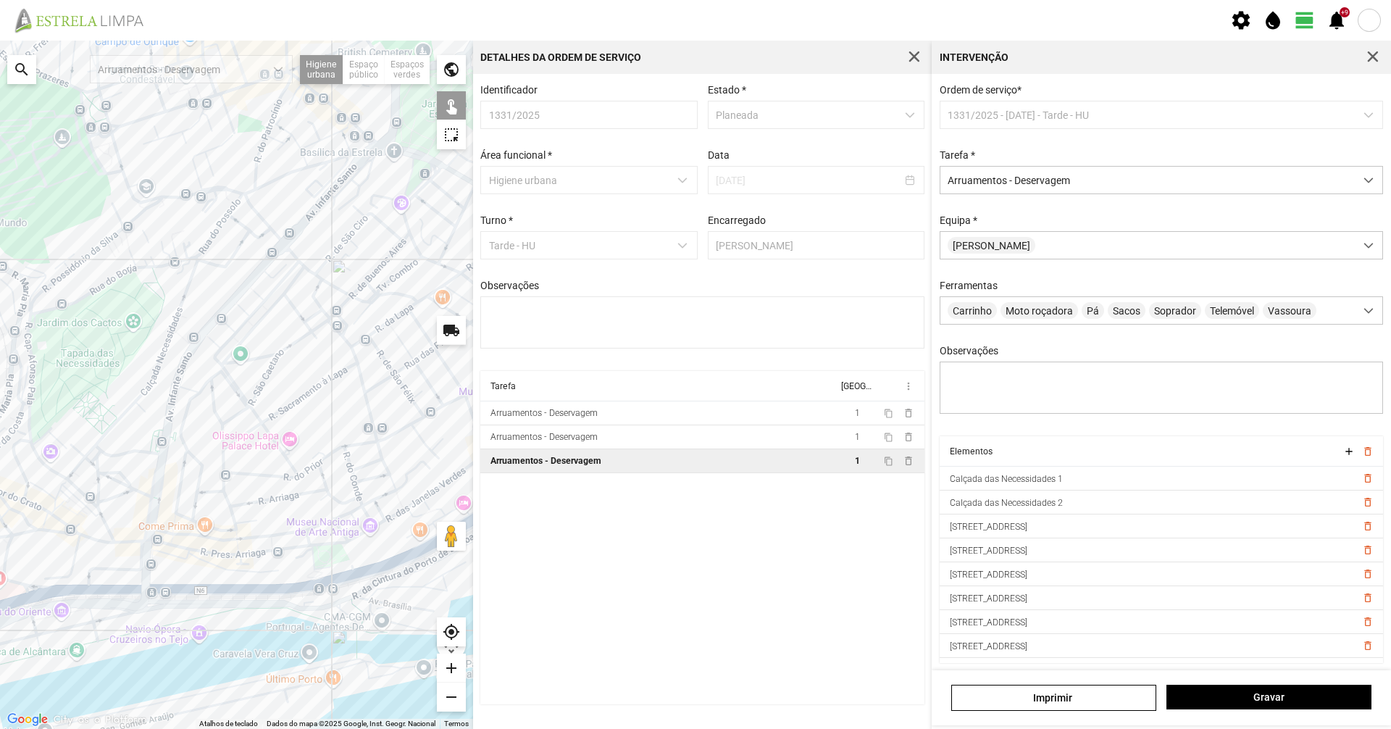
drag, startPoint x: 313, startPoint y: 384, endPoint x: 259, endPoint y: 384, distance: 54.3
click at [311, 418] on div at bounding box center [236, 385] width 473 height 688
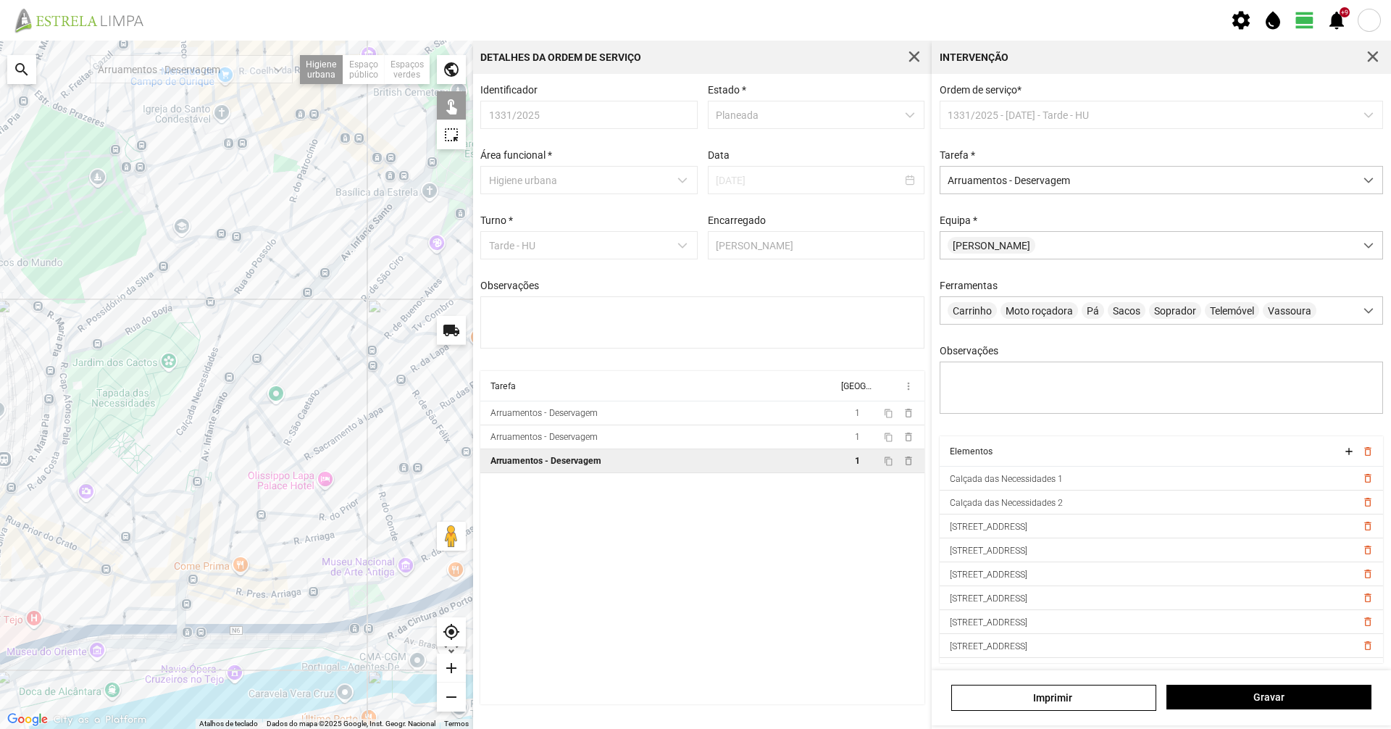
click at [132, 330] on div at bounding box center [236, 385] width 473 height 688
click at [181, 307] on div at bounding box center [236, 385] width 473 height 688
click at [205, 300] on div at bounding box center [236, 385] width 473 height 688
click at [211, 293] on div at bounding box center [236, 385] width 473 height 688
click at [207, 302] on div at bounding box center [236, 385] width 473 height 688
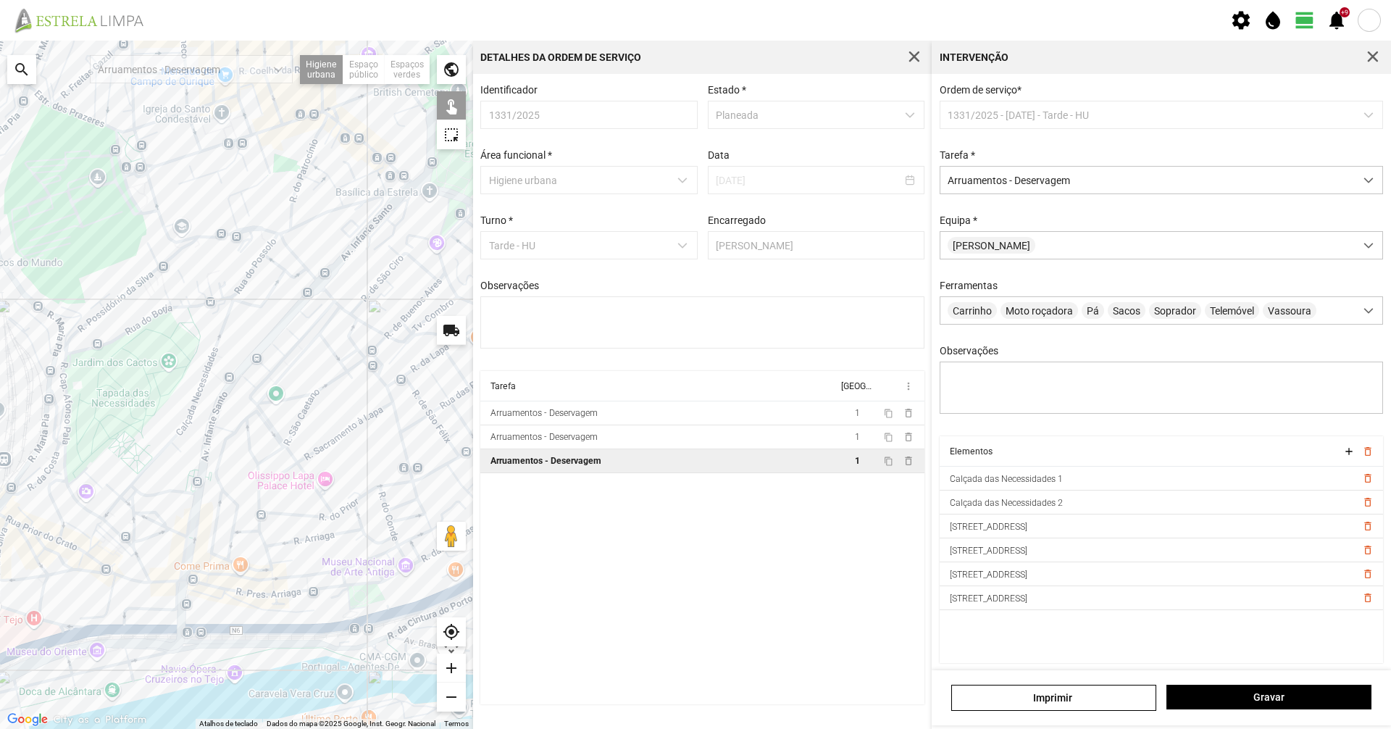
click at [222, 298] on div at bounding box center [236, 385] width 473 height 688
click at [175, 306] on div at bounding box center [236, 385] width 473 height 688
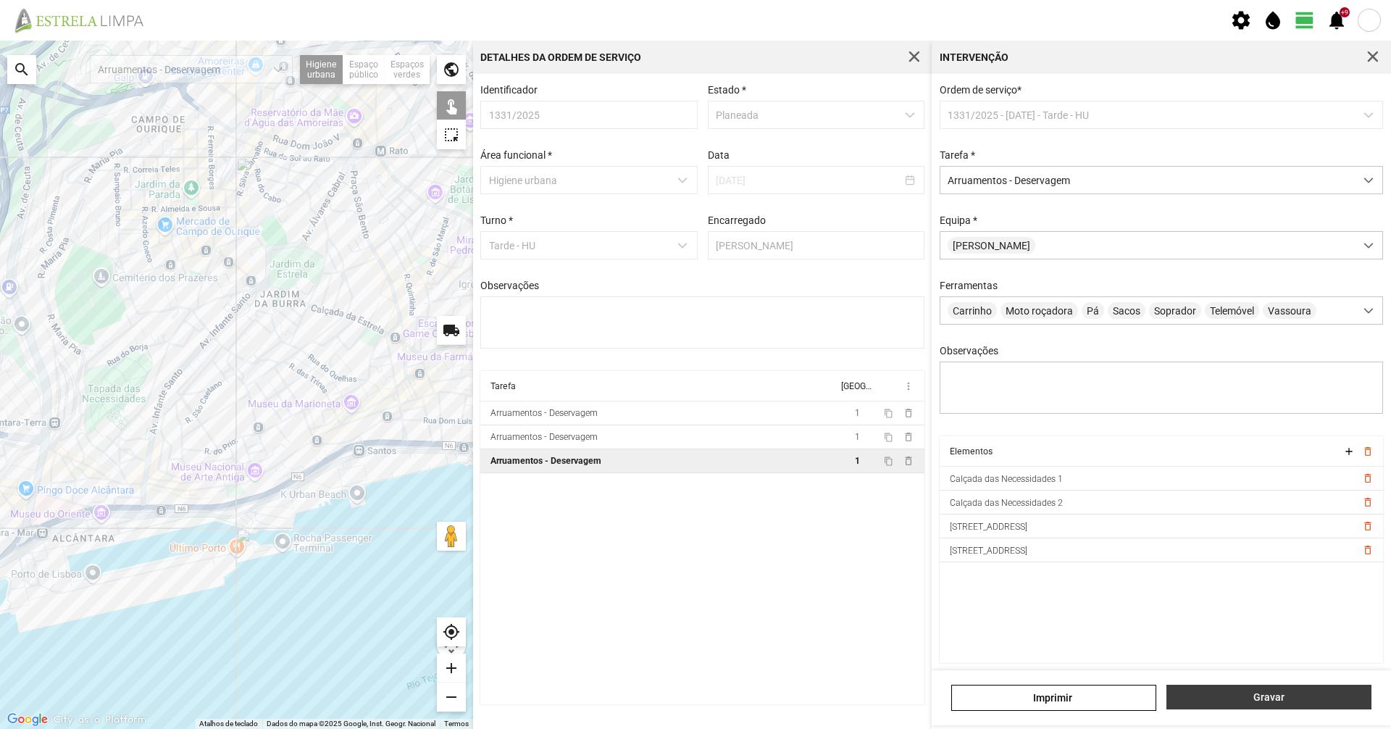
click at [1218, 701] on span "Gravar" at bounding box center [1269, 697] width 190 height 12
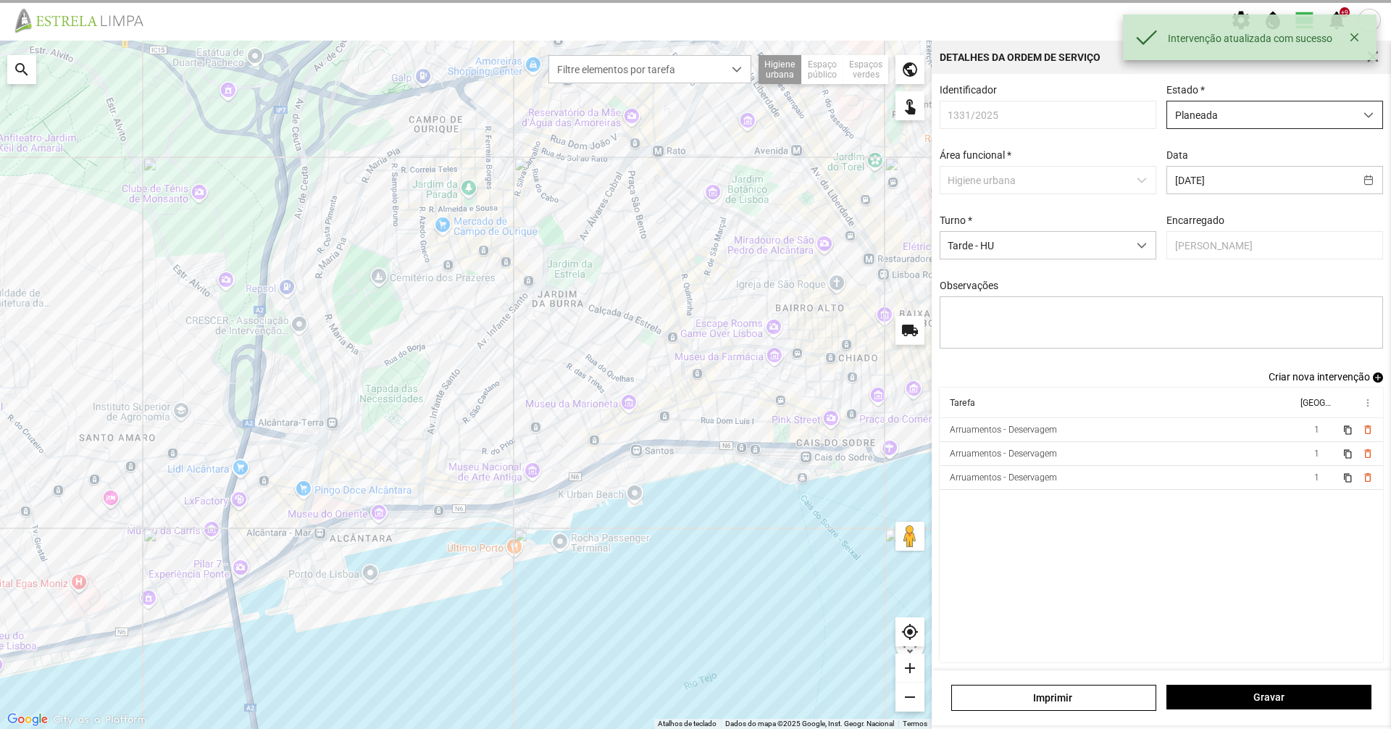
drag, startPoint x: 1290, startPoint y: 113, endPoint x: 1284, endPoint y: 125, distance: 13.6
click at [1290, 113] on span "Planeada" at bounding box center [1261, 114] width 188 height 27
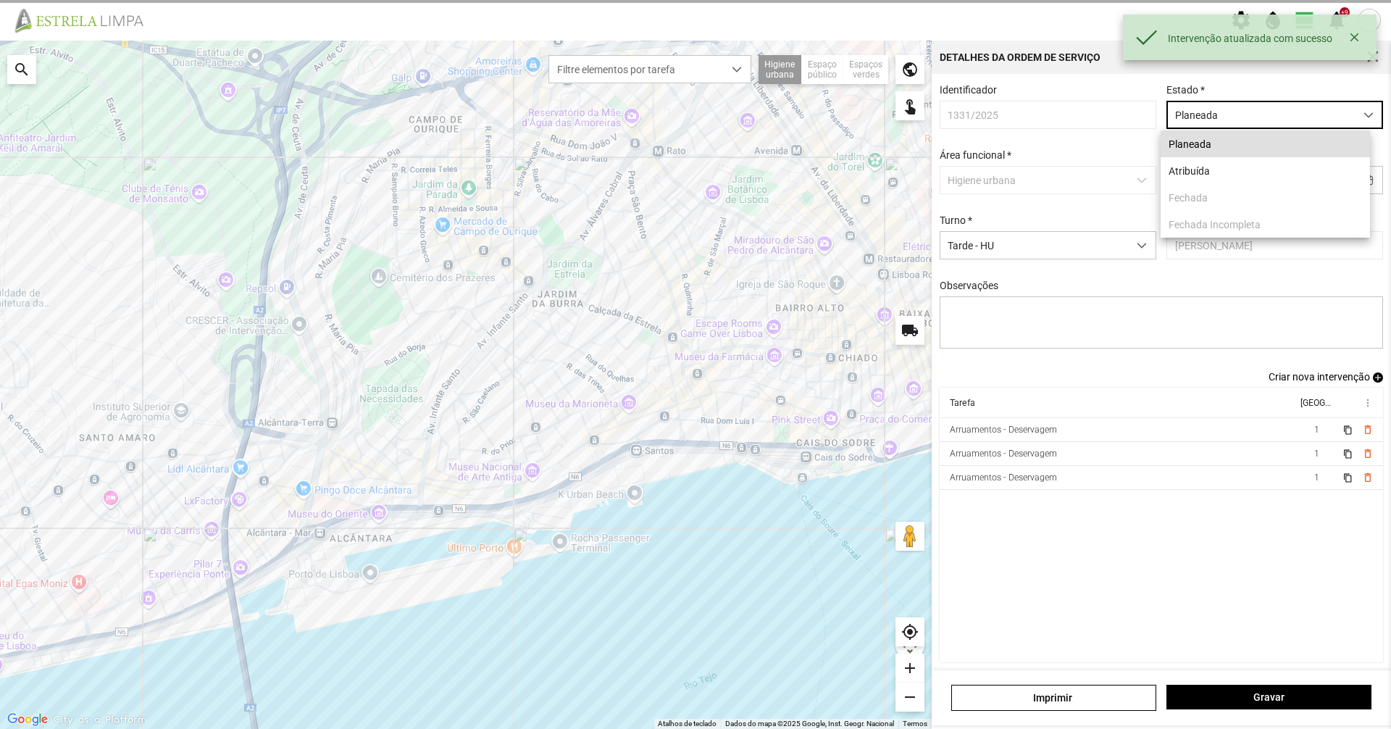
drag, startPoint x: 1269, startPoint y: 166, endPoint x: 1269, endPoint y: 208, distance: 42.0
click at [1269, 167] on li "Atribuída" at bounding box center [1265, 170] width 209 height 27
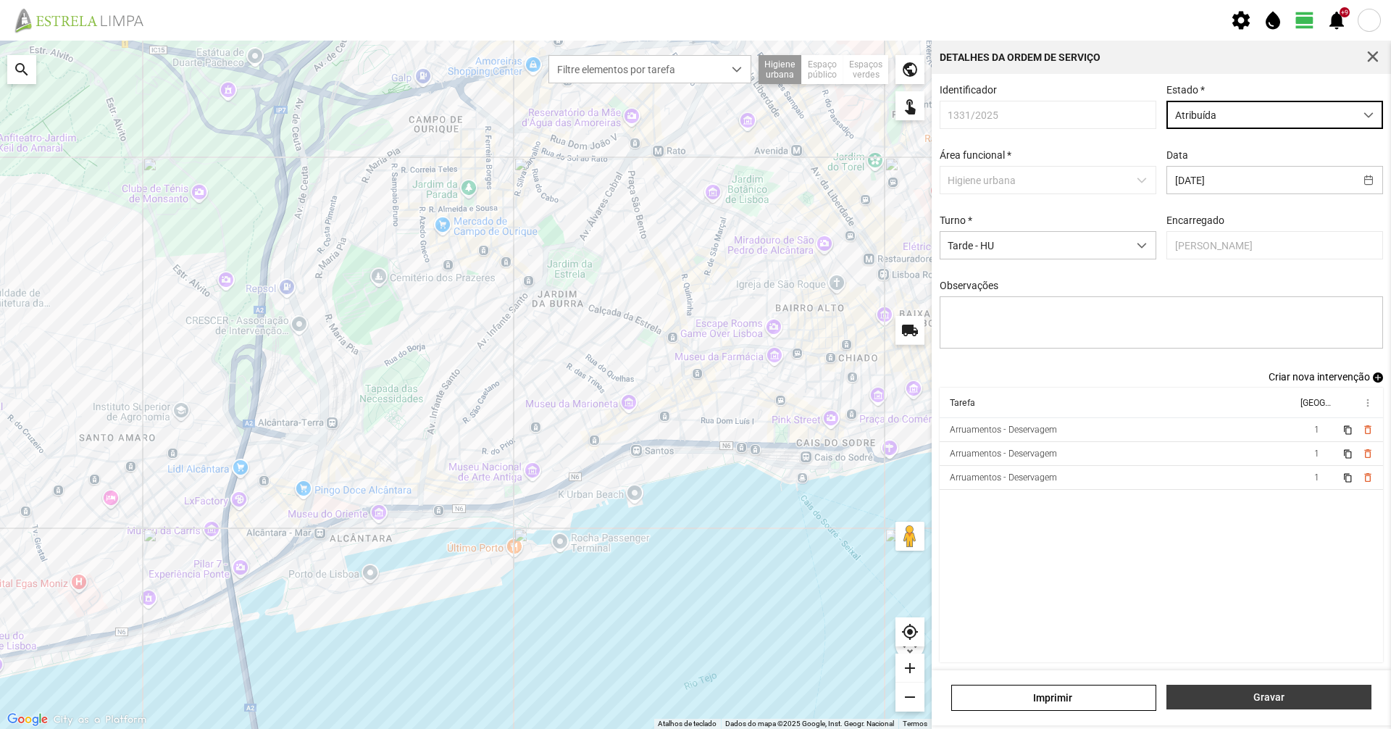
click at [1301, 707] on button "Gravar" at bounding box center [1268, 697] width 205 height 25
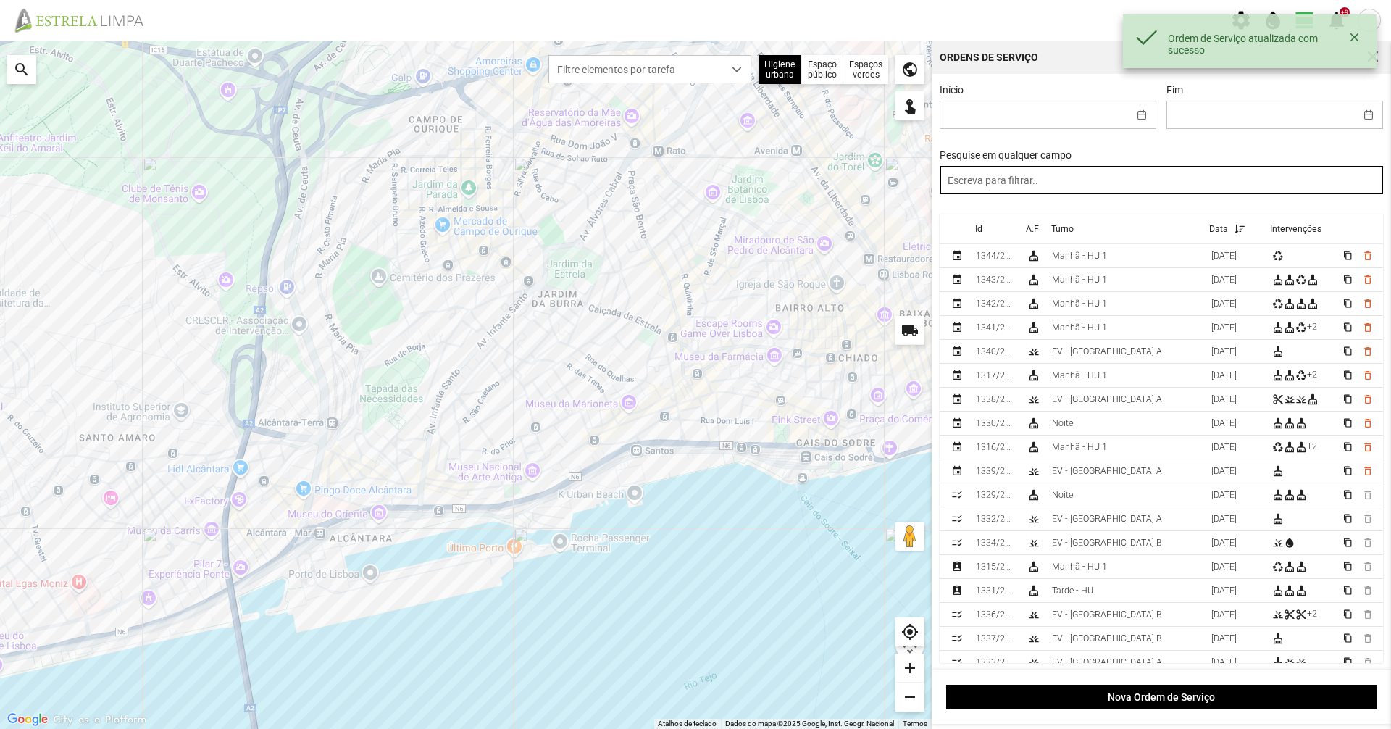
click at [1092, 181] on input "text" at bounding box center [1162, 180] width 444 height 28
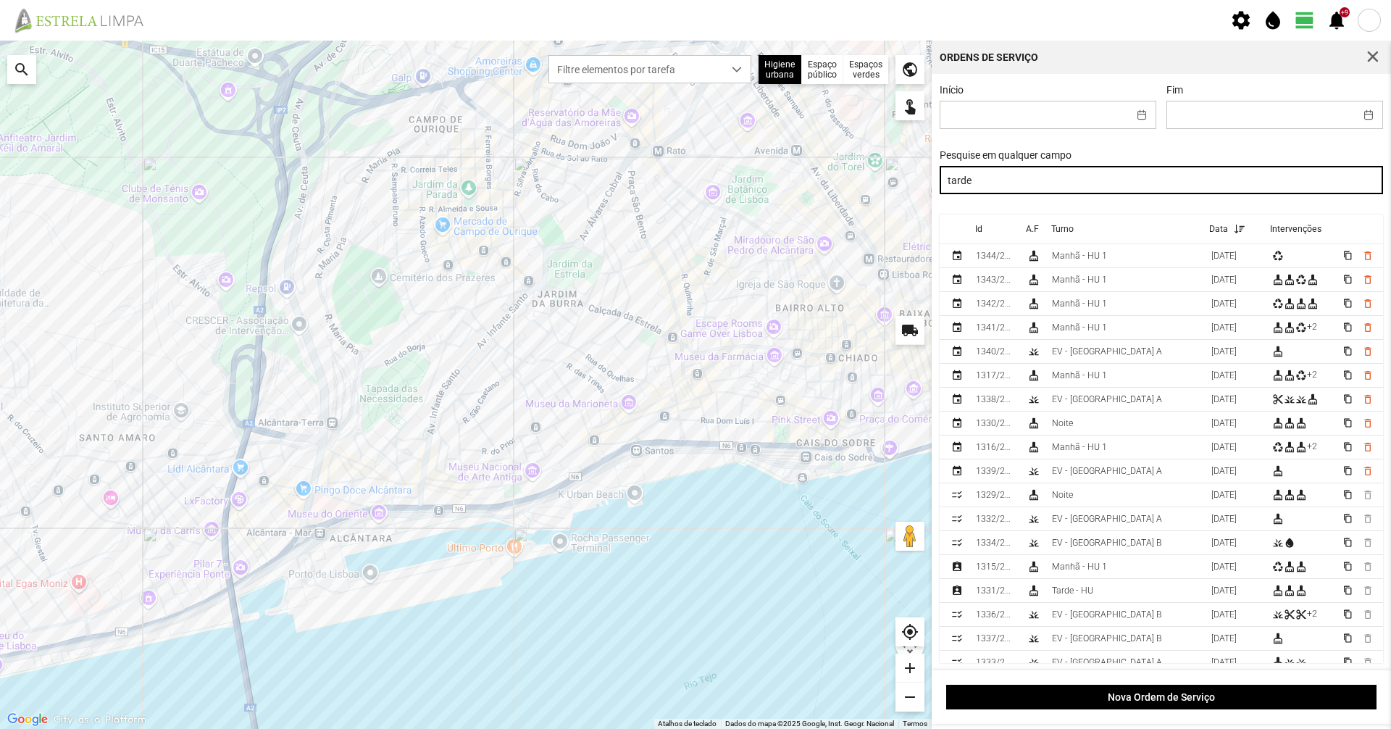
type input "tarde"
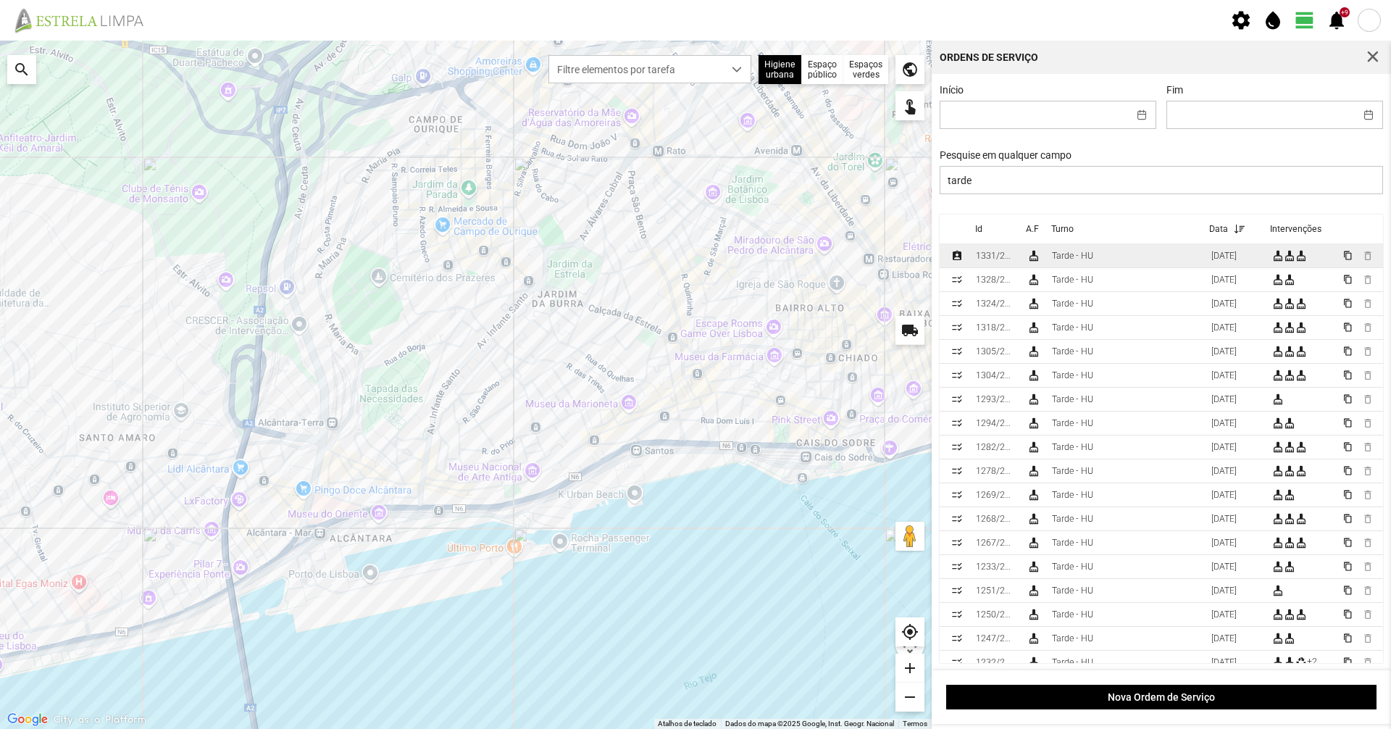
click at [1106, 257] on td "Tarde - HU" at bounding box center [1125, 256] width 159 height 24
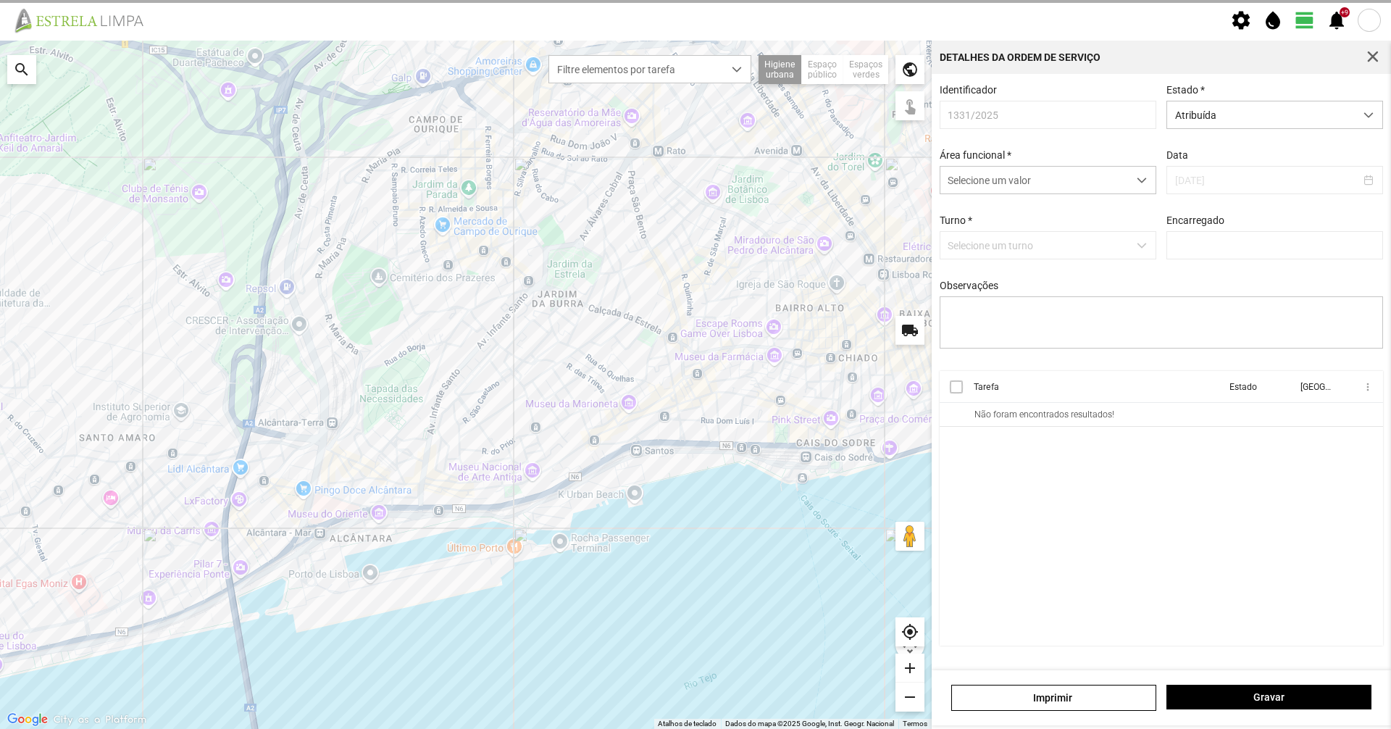
type input "[PERSON_NAME]"
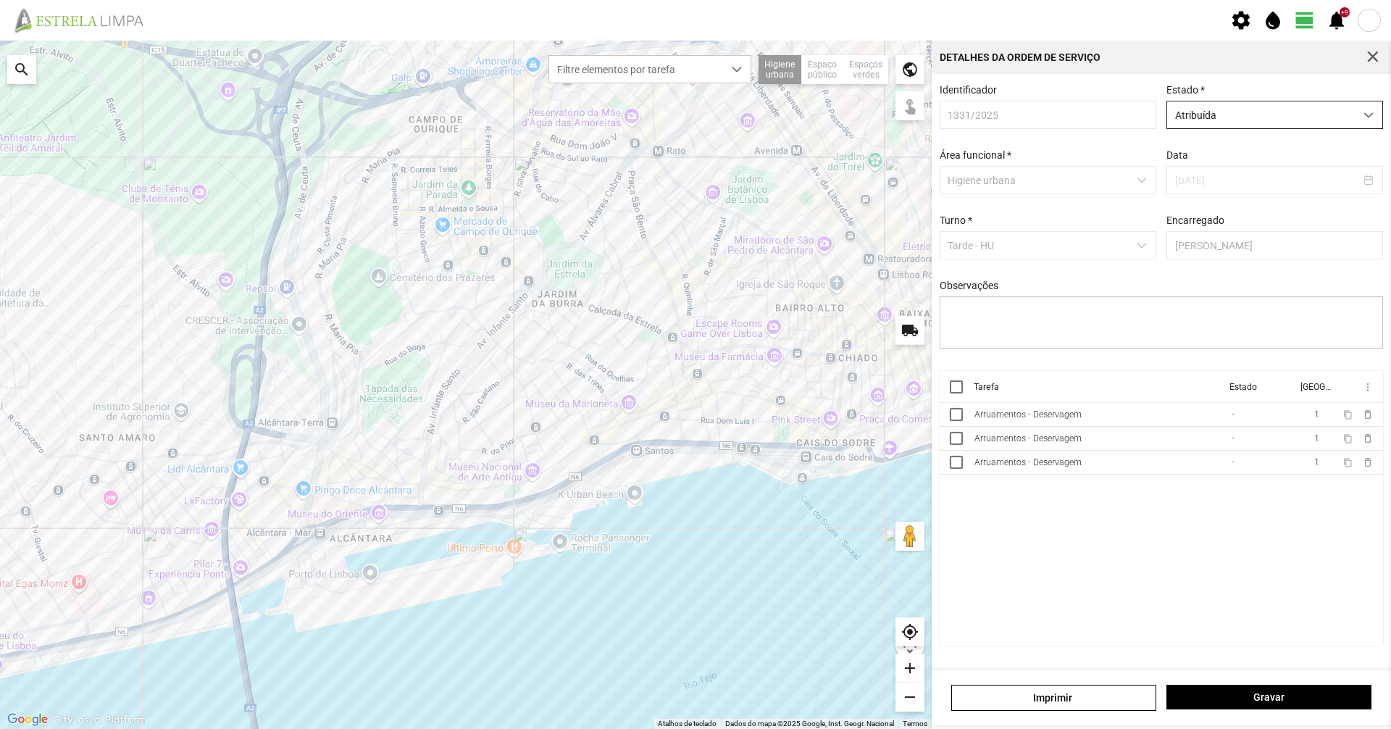
click at [1202, 119] on span "Atribuída" at bounding box center [1261, 114] width 188 height 27
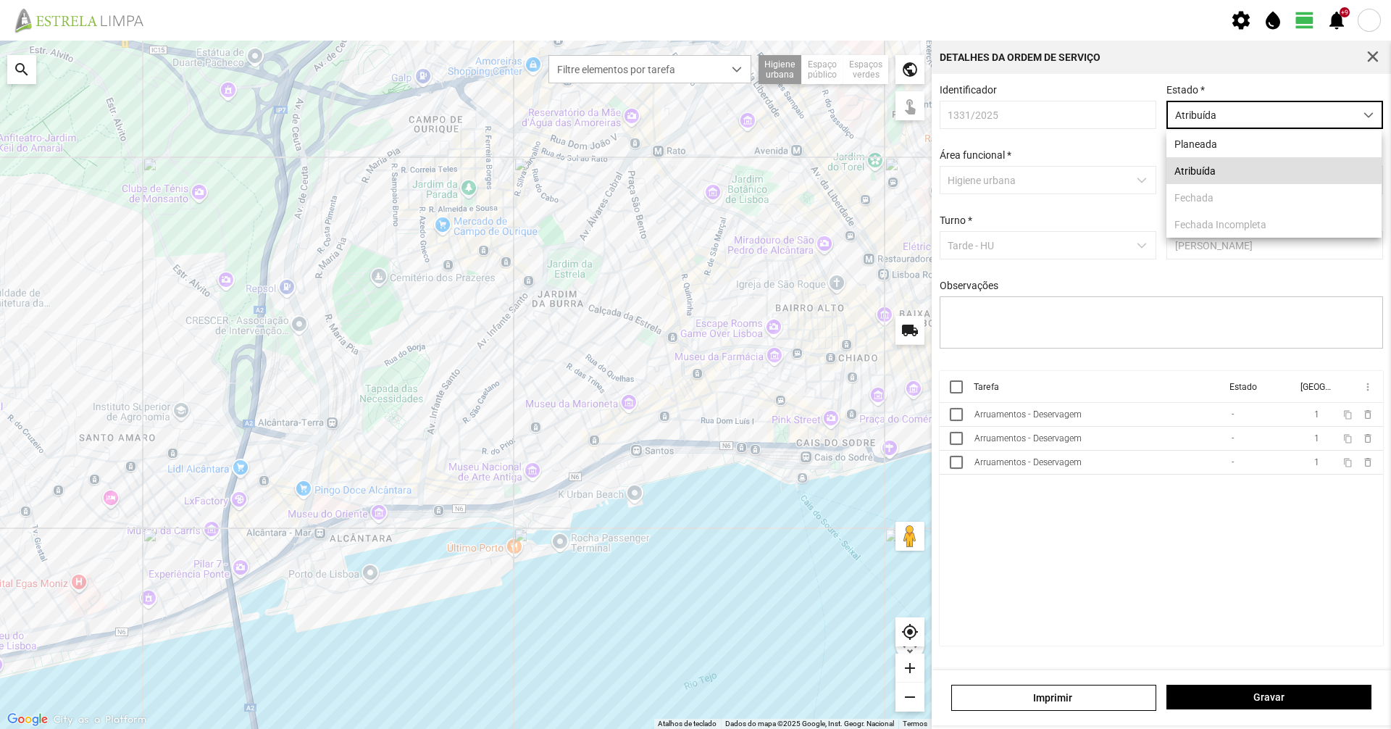
scroll to position [8, 64]
click at [1080, 412] on td "Arruamentos - Deservagem" at bounding box center [1097, 415] width 257 height 24
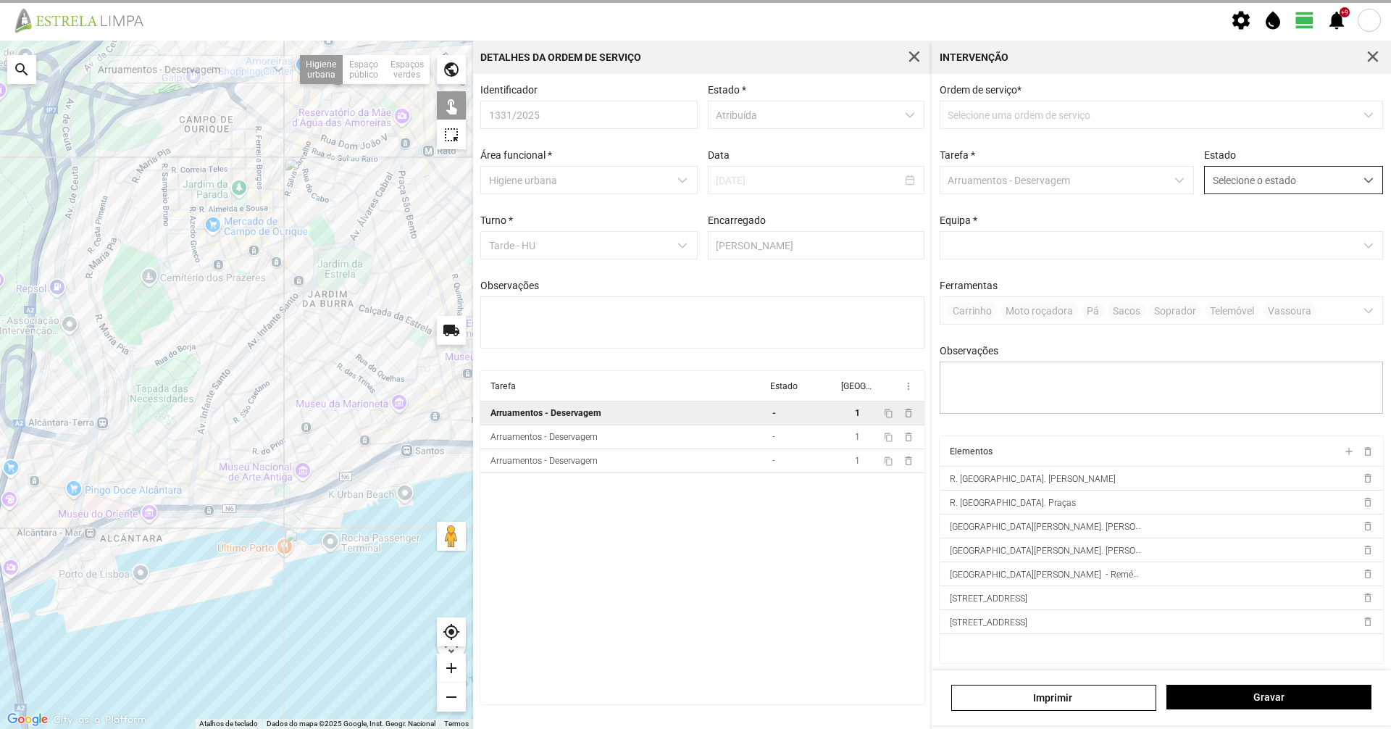
click at [1248, 181] on span "Selecione o estado" at bounding box center [1280, 180] width 150 height 27
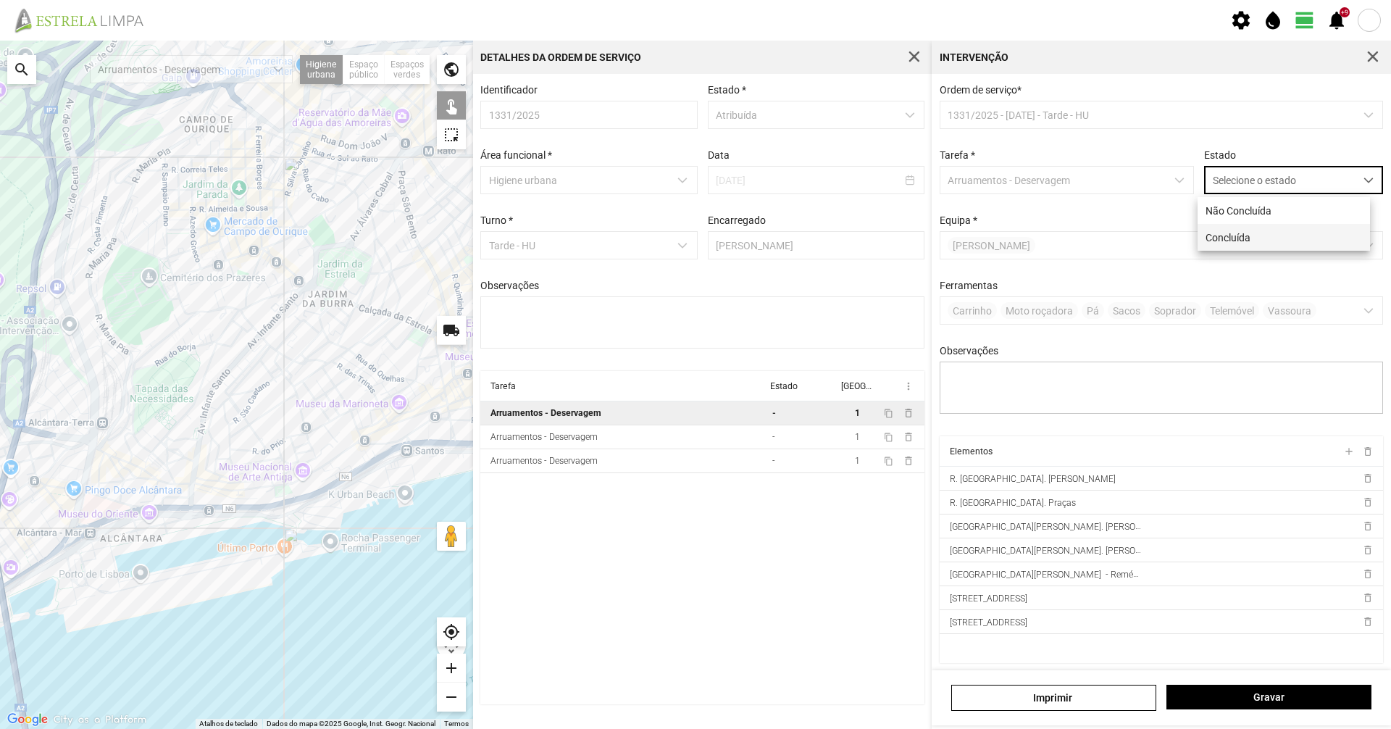
click at [1253, 235] on li "Concluída" at bounding box center [1284, 237] width 172 height 27
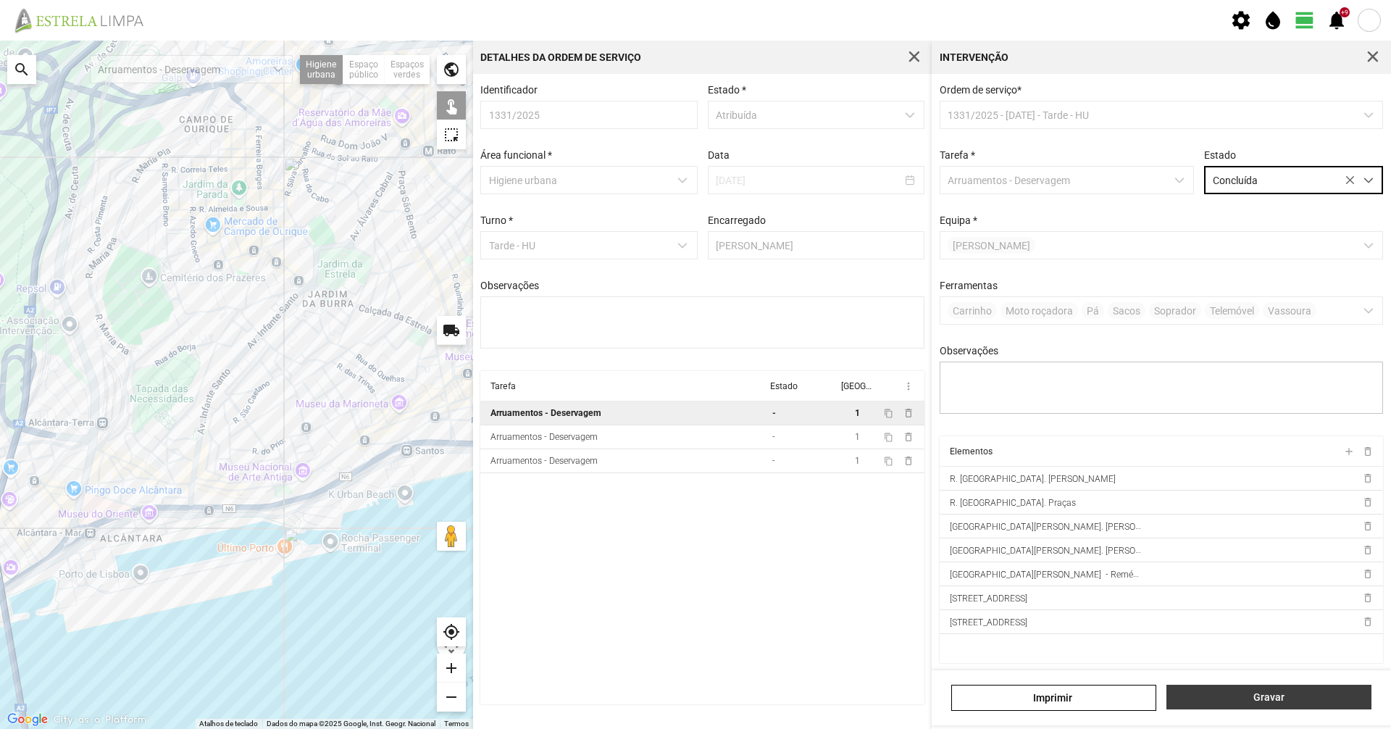
click at [1281, 698] on span "Gravar" at bounding box center [1269, 697] width 190 height 12
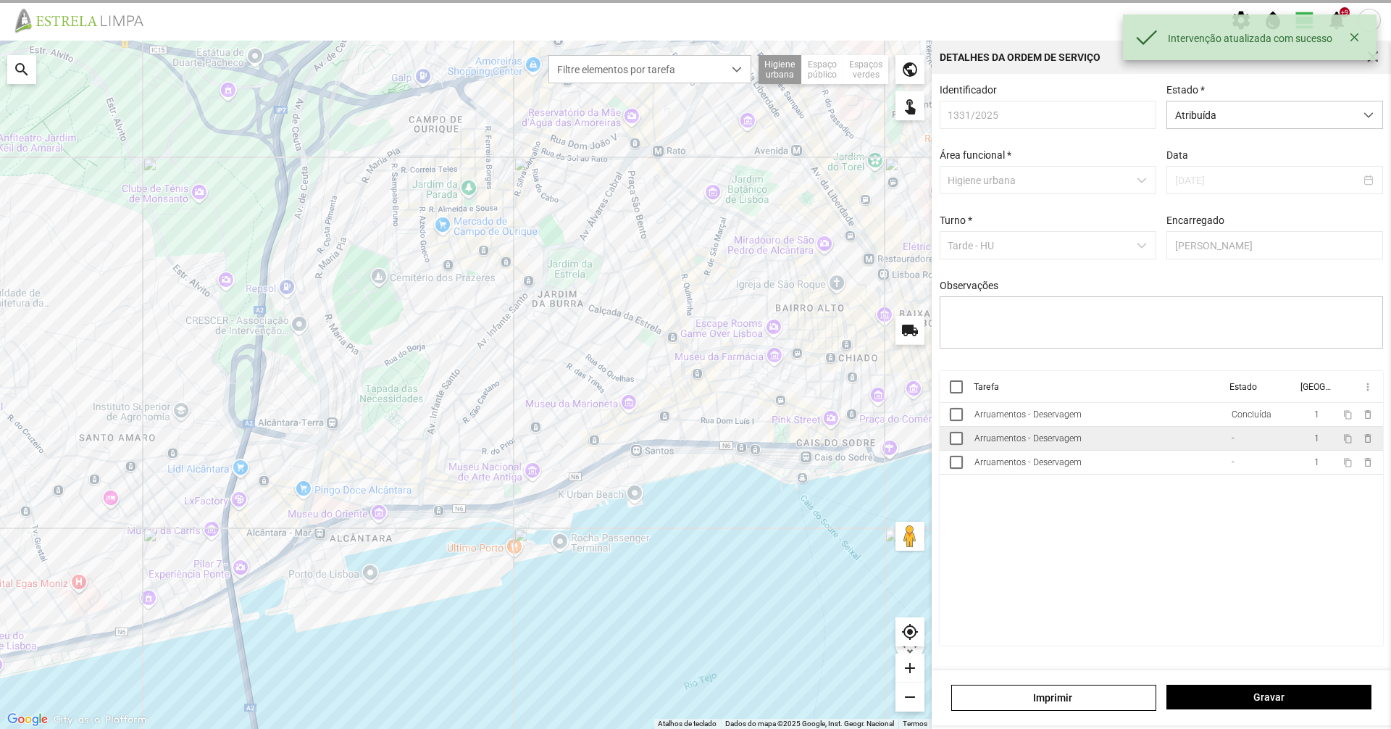
click at [1201, 451] on td "Arruamentos - Deservagem" at bounding box center [1097, 439] width 257 height 24
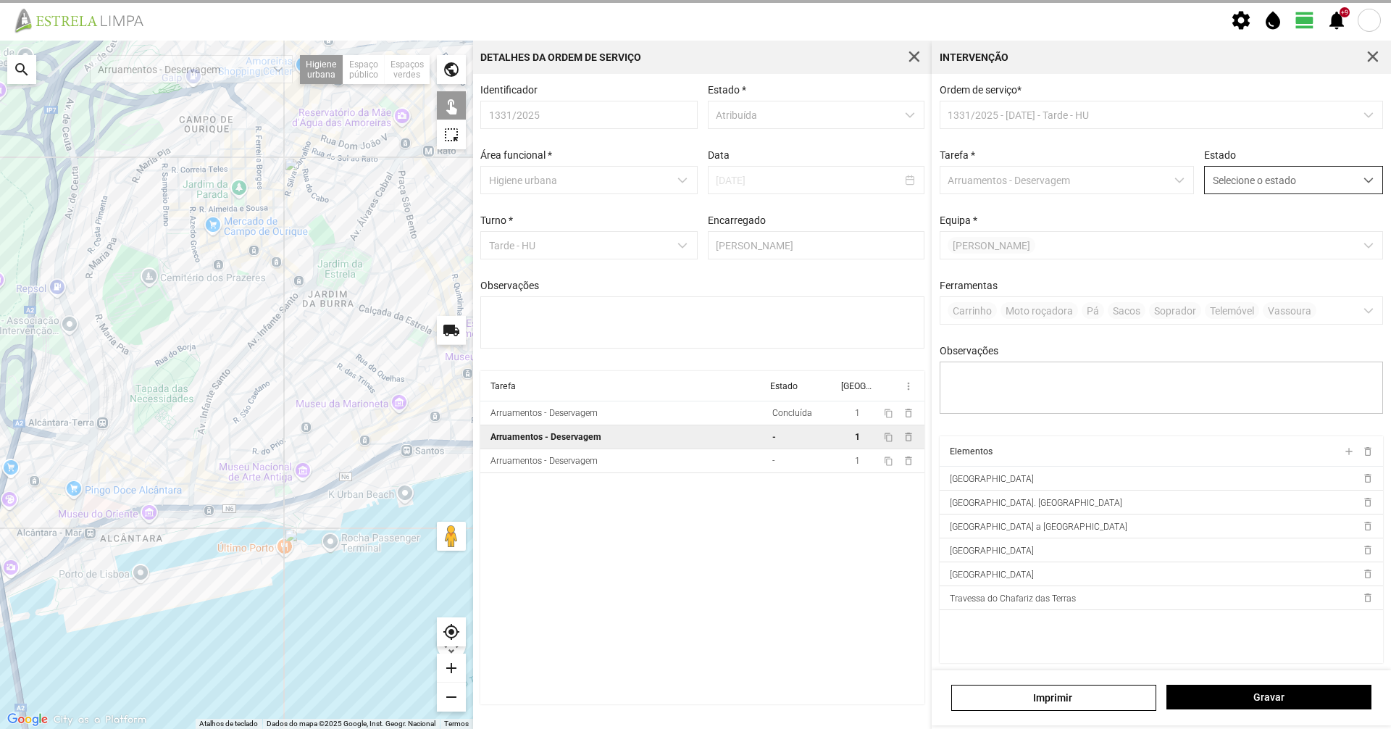
click at [1226, 175] on span "Selecione o estado" at bounding box center [1280, 180] width 150 height 27
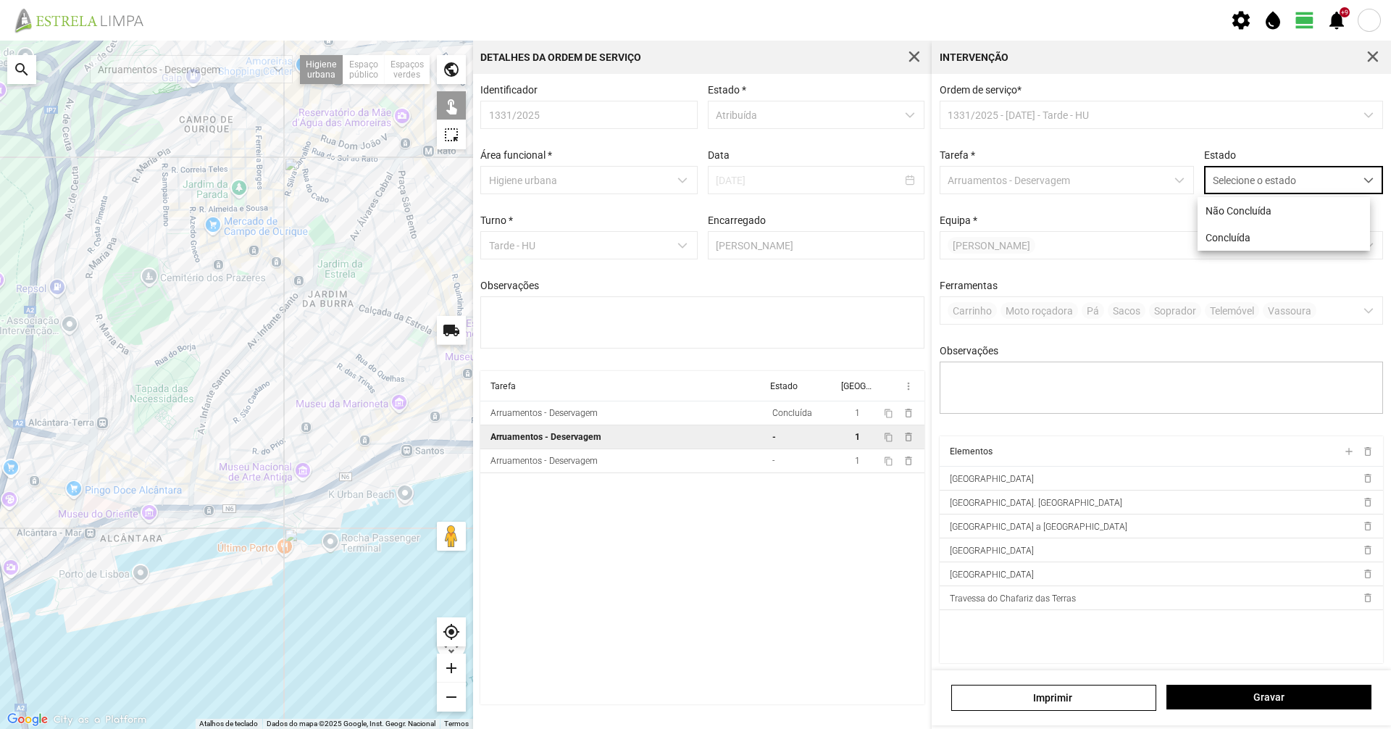
scroll to position [8, 64]
click at [1243, 240] on li "Concluída" at bounding box center [1284, 237] width 172 height 27
click at [1294, 701] on span "Gravar" at bounding box center [1269, 697] width 190 height 12
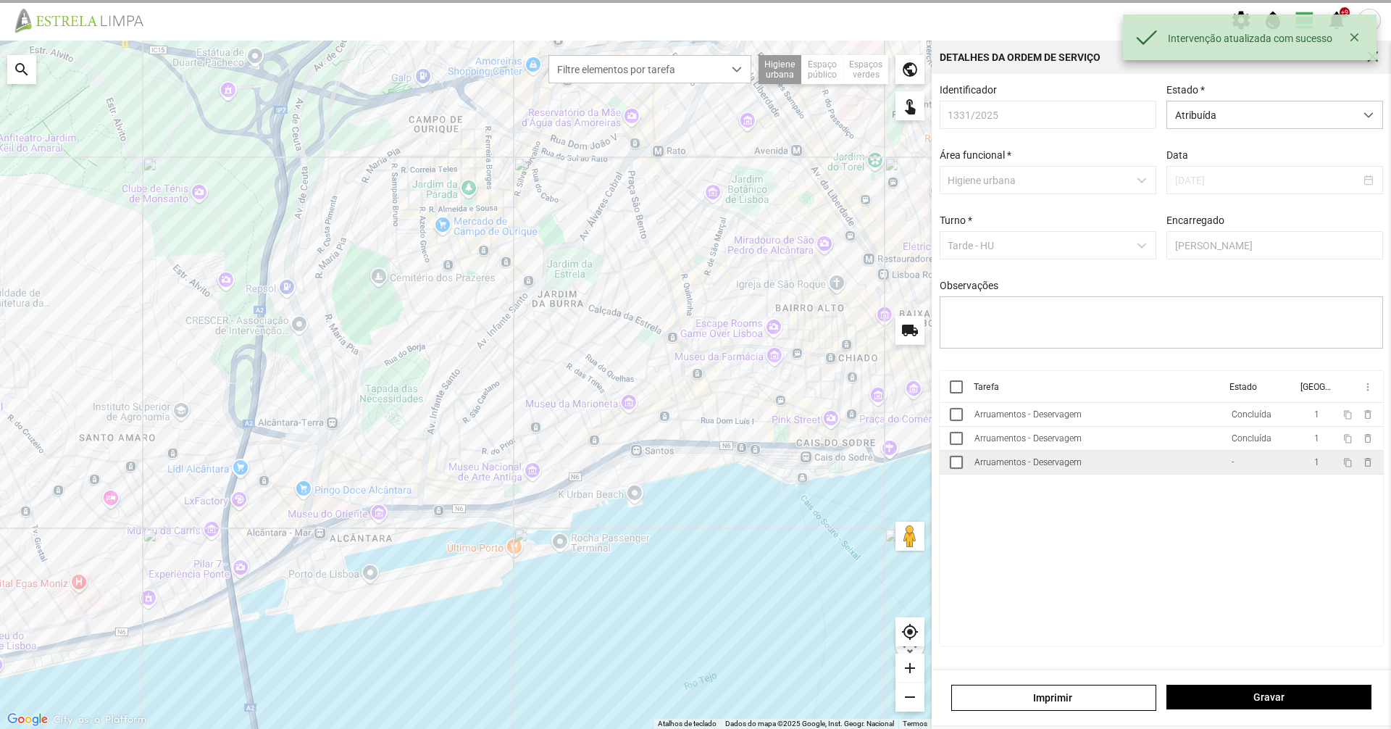
click at [1220, 475] on td "Arruamentos - Deservagem" at bounding box center [1097, 463] width 257 height 24
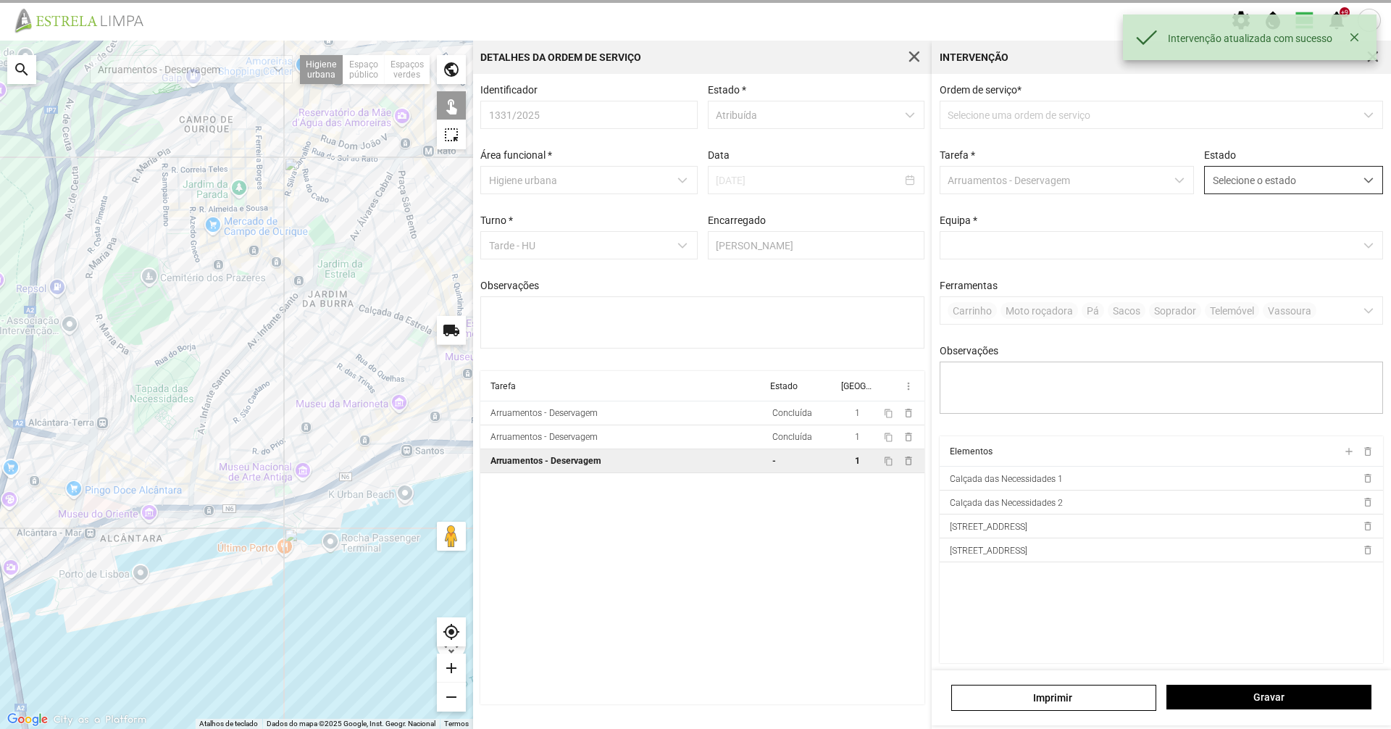
click at [1227, 188] on span "Selecione o estado" at bounding box center [1280, 180] width 150 height 27
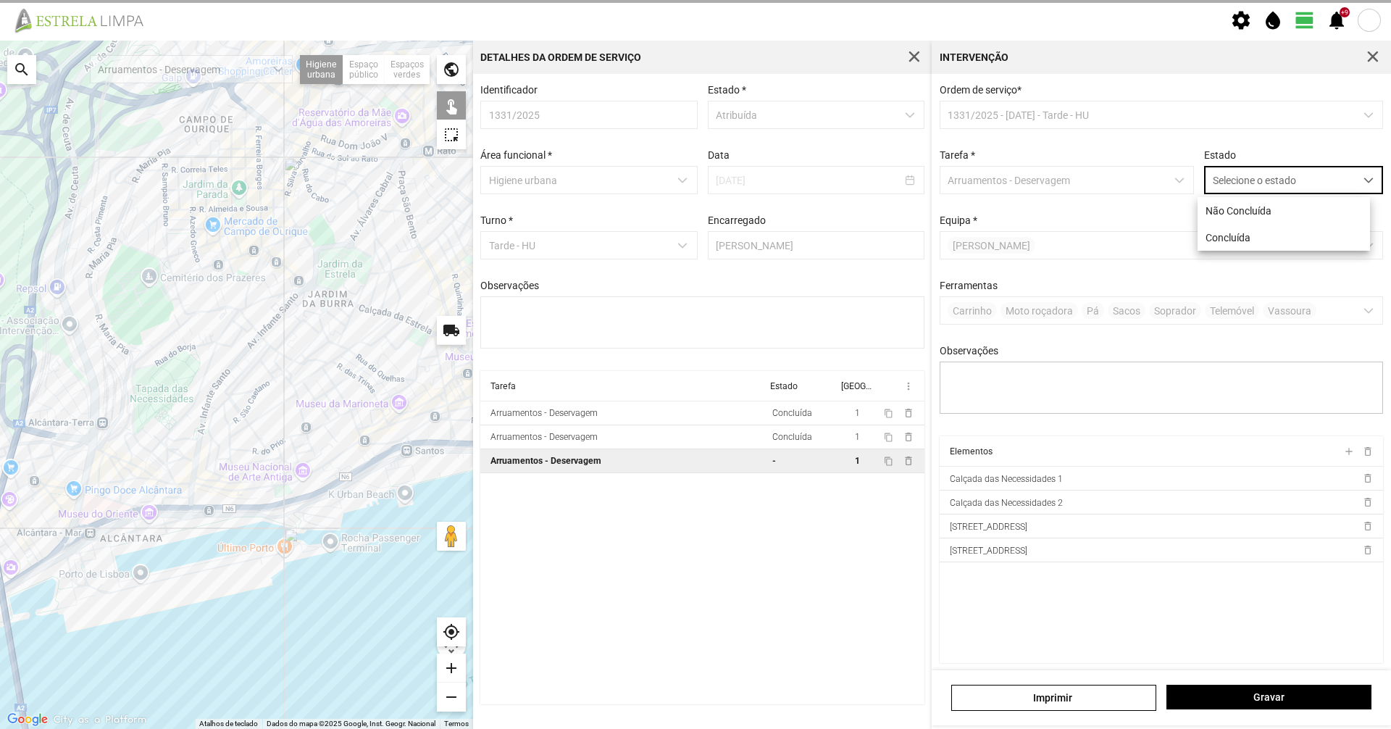
scroll to position [8, 64]
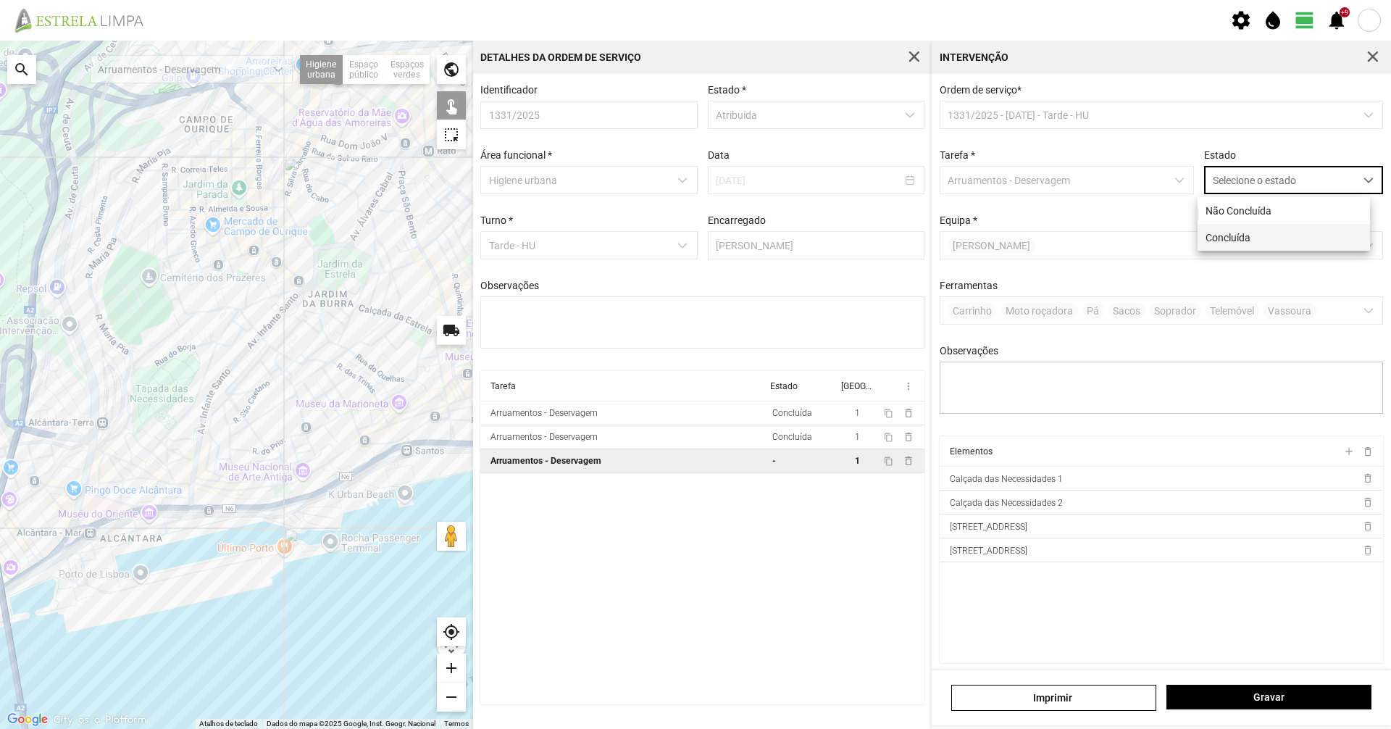
click at [1258, 251] on li "Concluída" at bounding box center [1284, 237] width 172 height 27
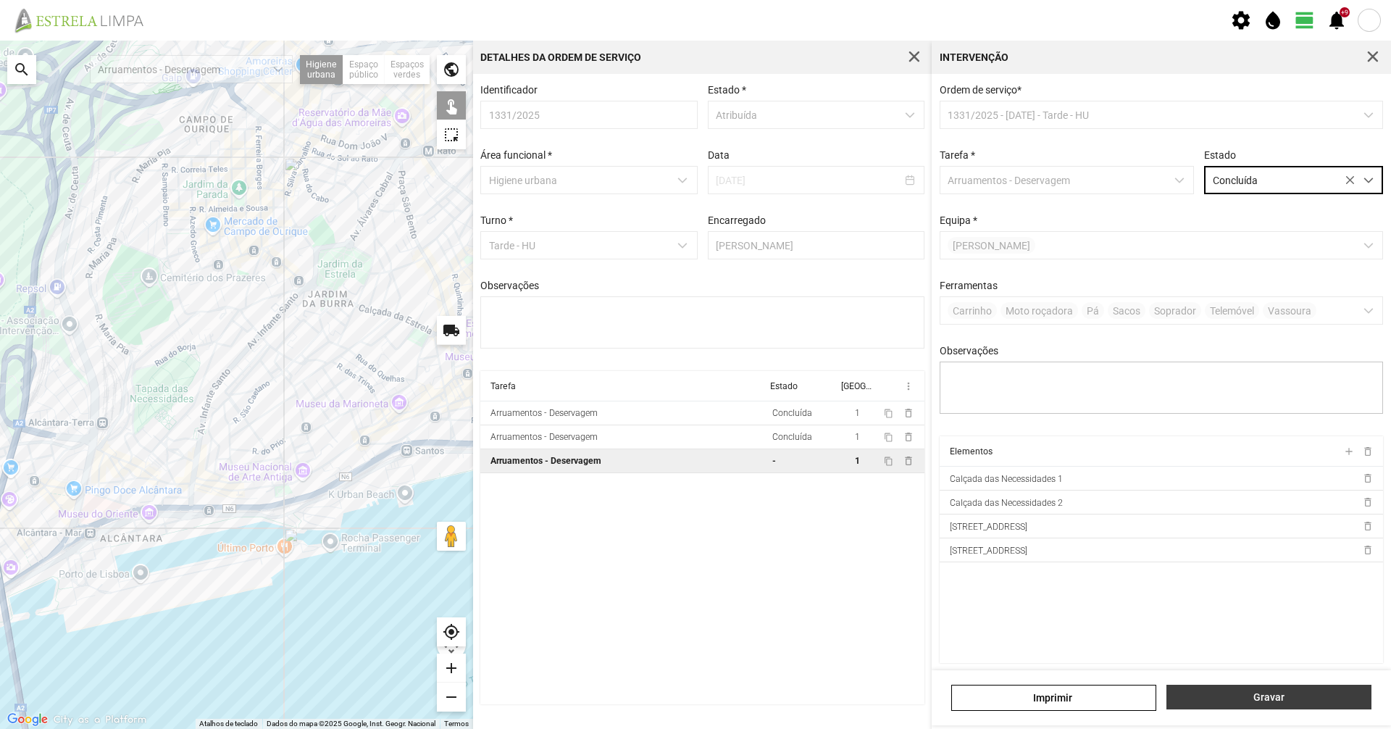
click at [1266, 696] on span "Gravar" at bounding box center [1269, 697] width 190 height 12
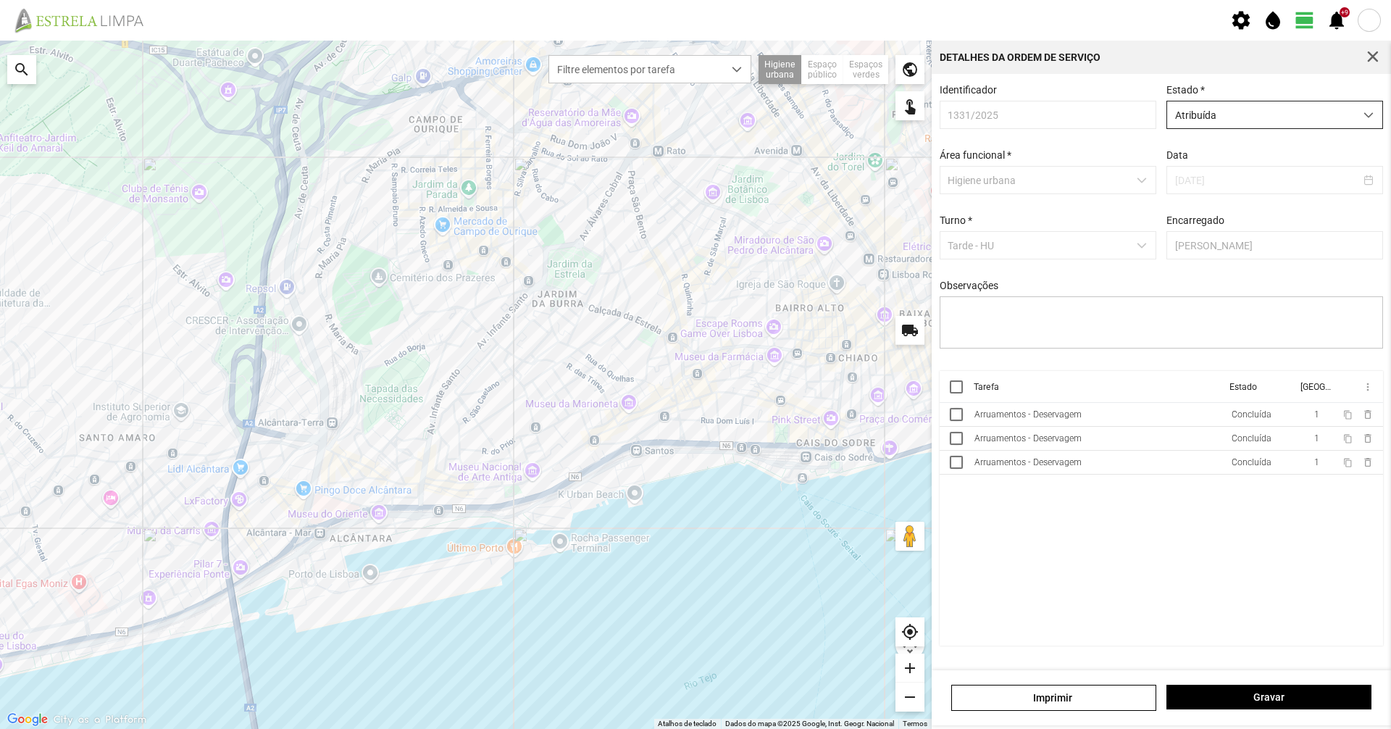
click at [1209, 124] on span "Atribuída" at bounding box center [1261, 114] width 188 height 27
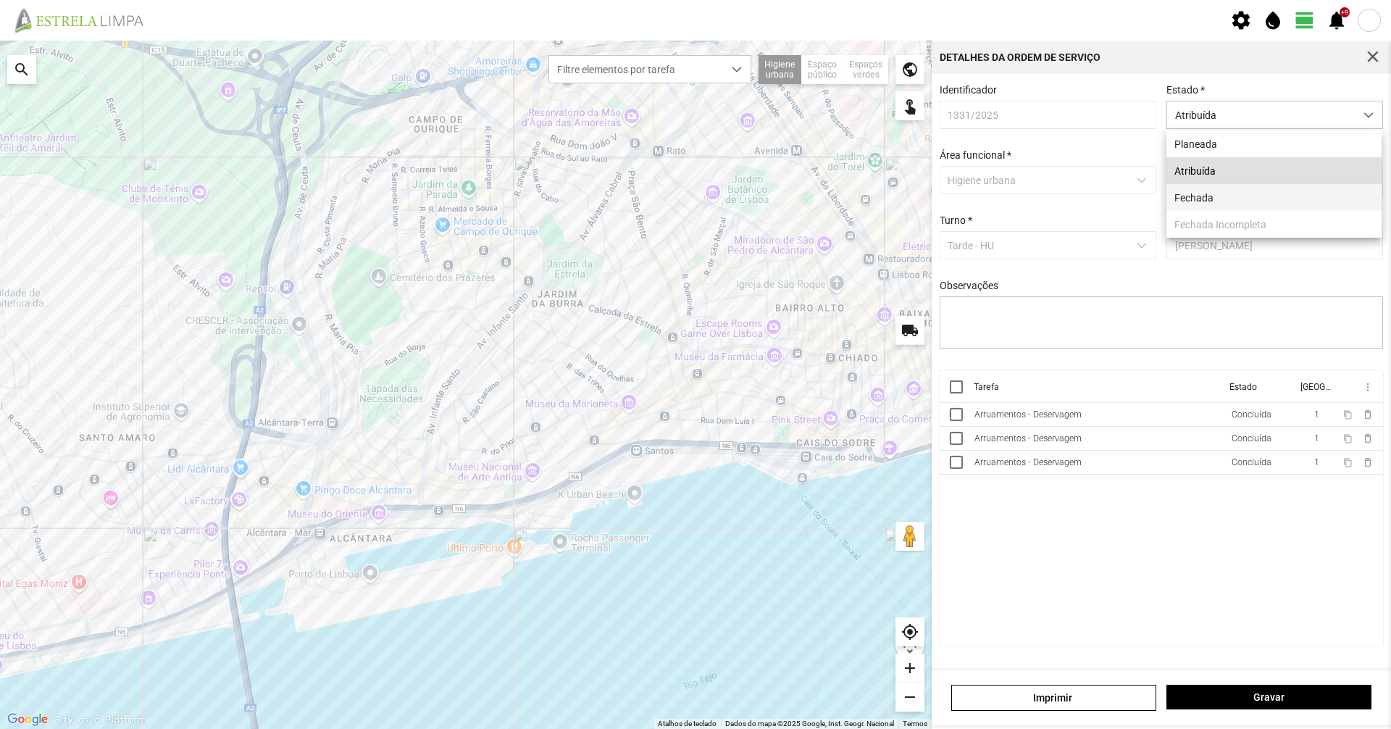
click at [1204, 199] on li "Fechada" at bounding box center [1273, 197] width 215 height 27
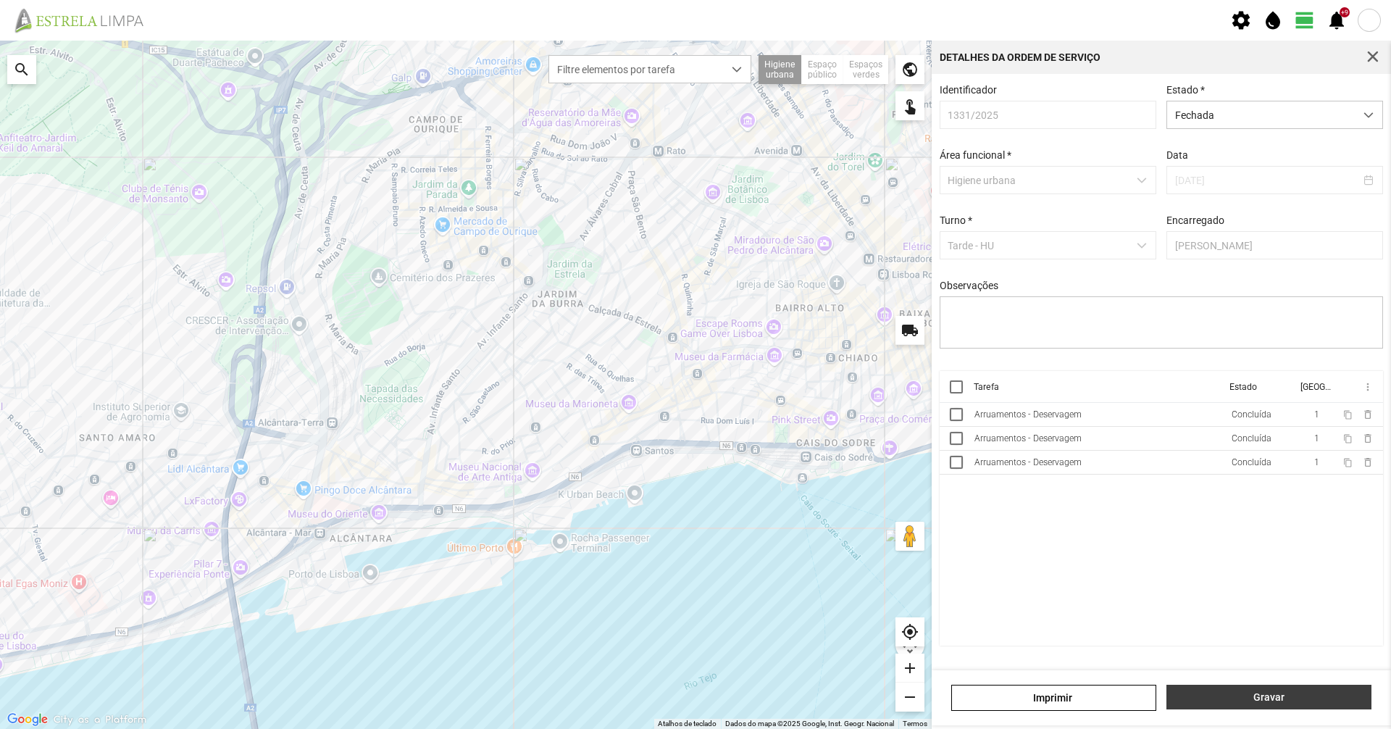
click at [1243, 690] on button "Gravar" at bounding box center [1268, 697] width 205 height 25
